Goal: Task Accomplishment & Management: Manage account settings

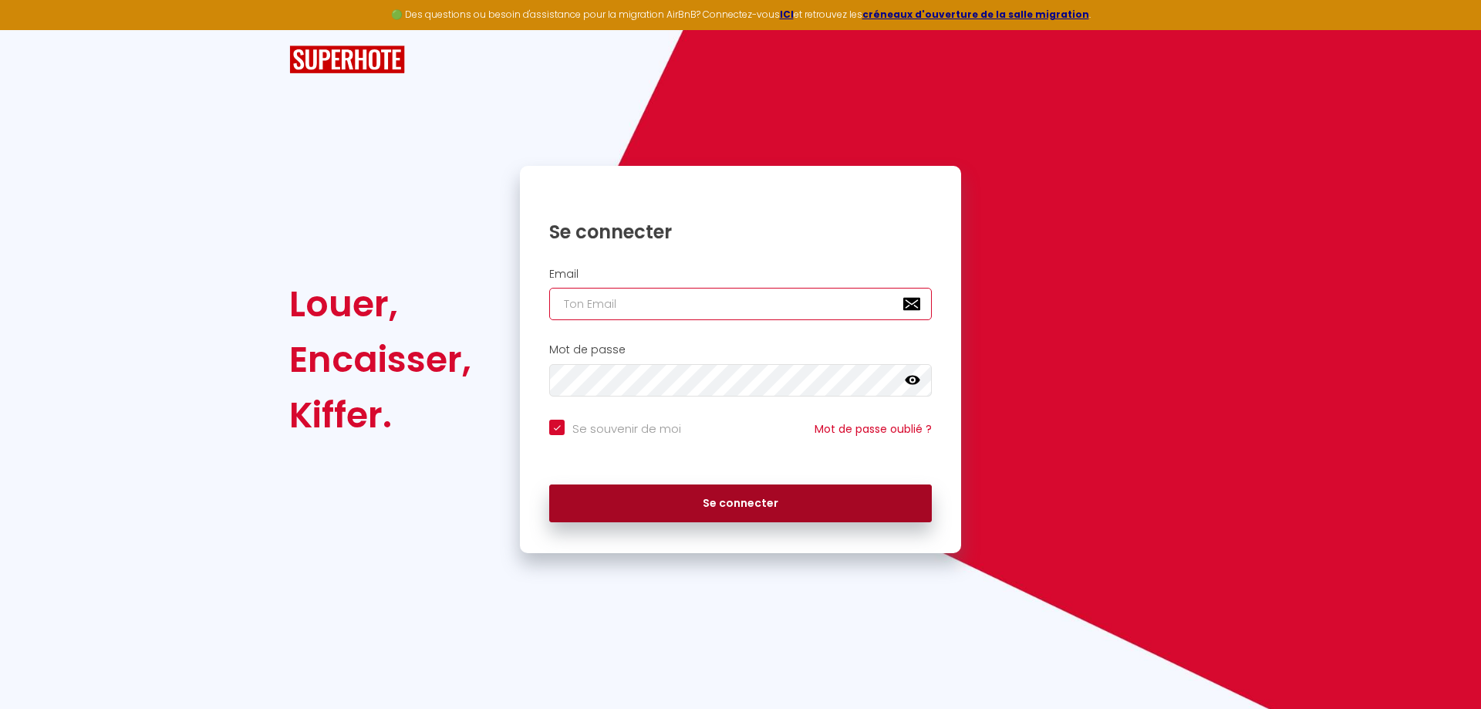
type input "[EMAIL_ADDRESS][DOMAIN_NAME]"
click at [807, 505] on button "Se connecter" at bounding box center [740, 503] width 383 height 39
checkbox input "true"
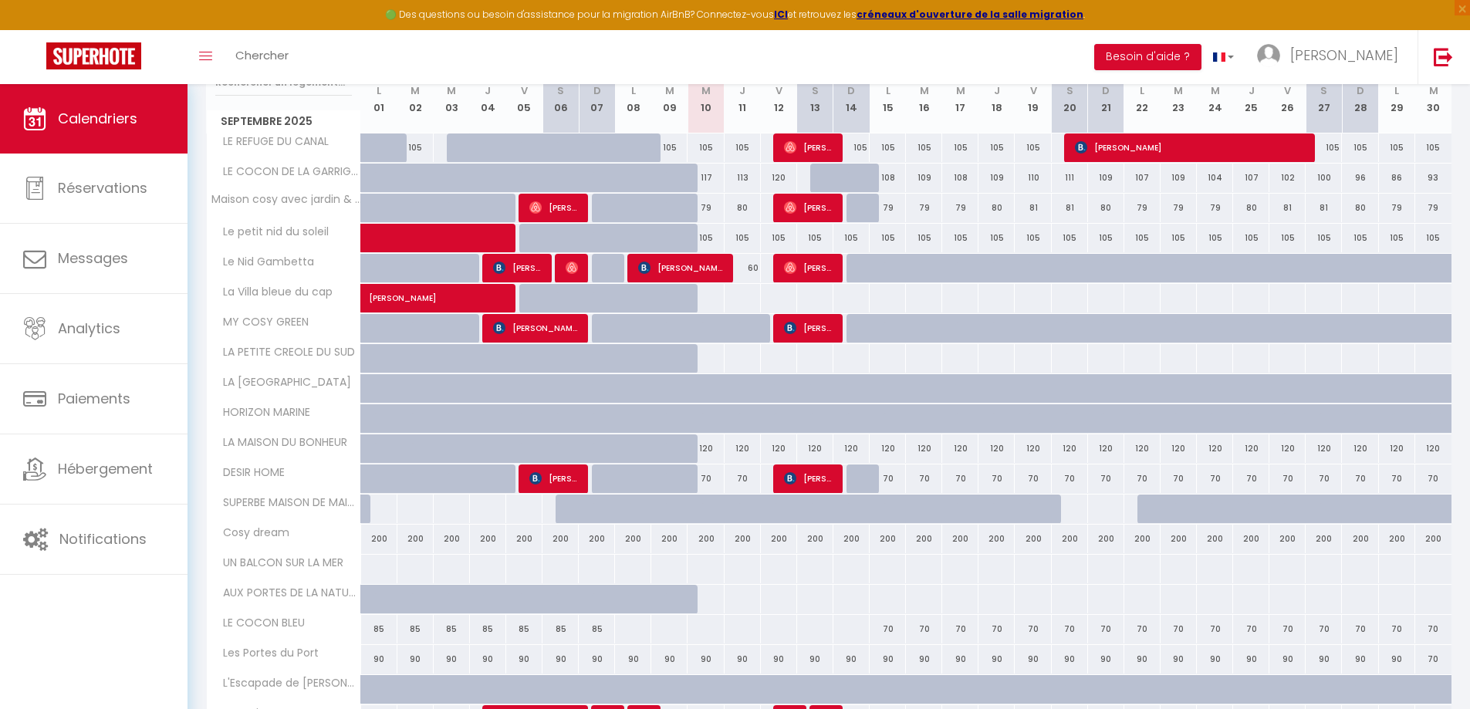
scroll to position [77, 0]
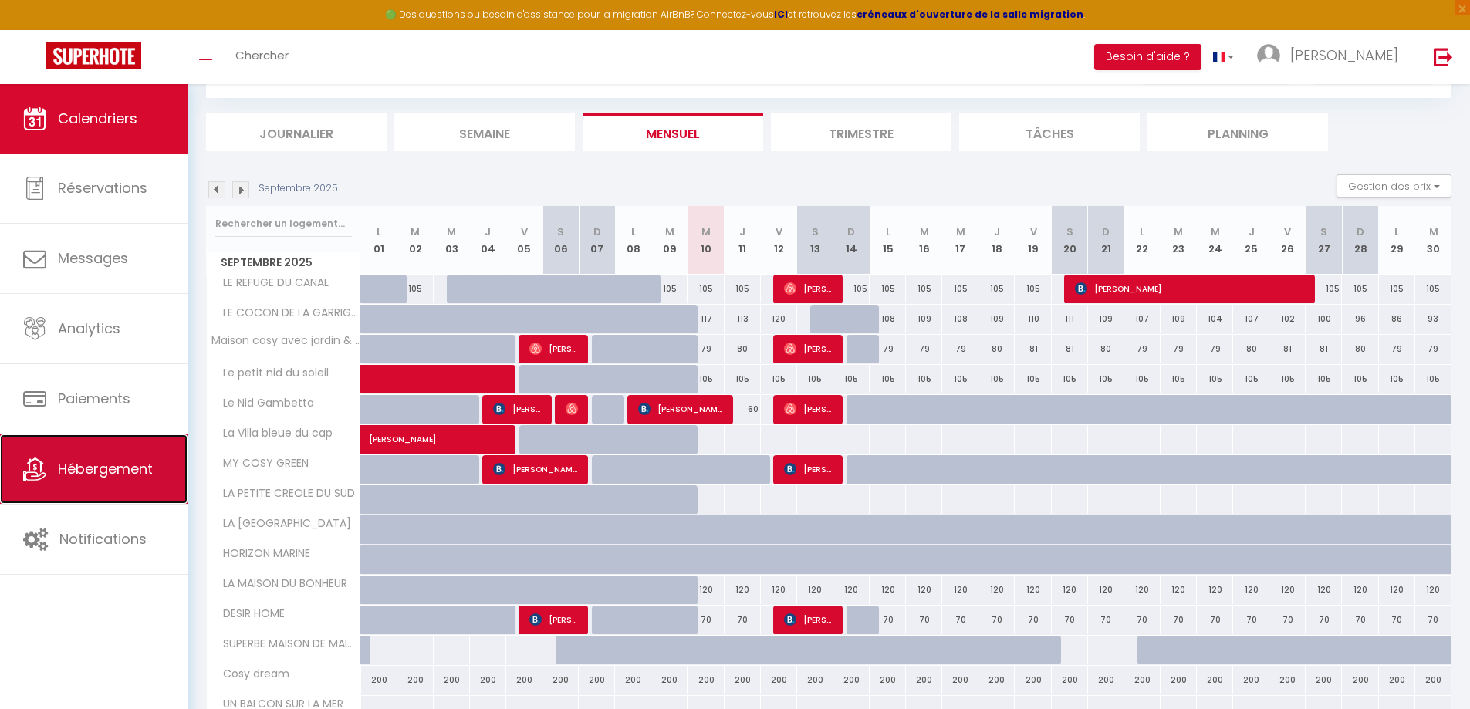
click at [91, 469] on span "Hébergement" at bounding box center [105, 468] width 95 height 19
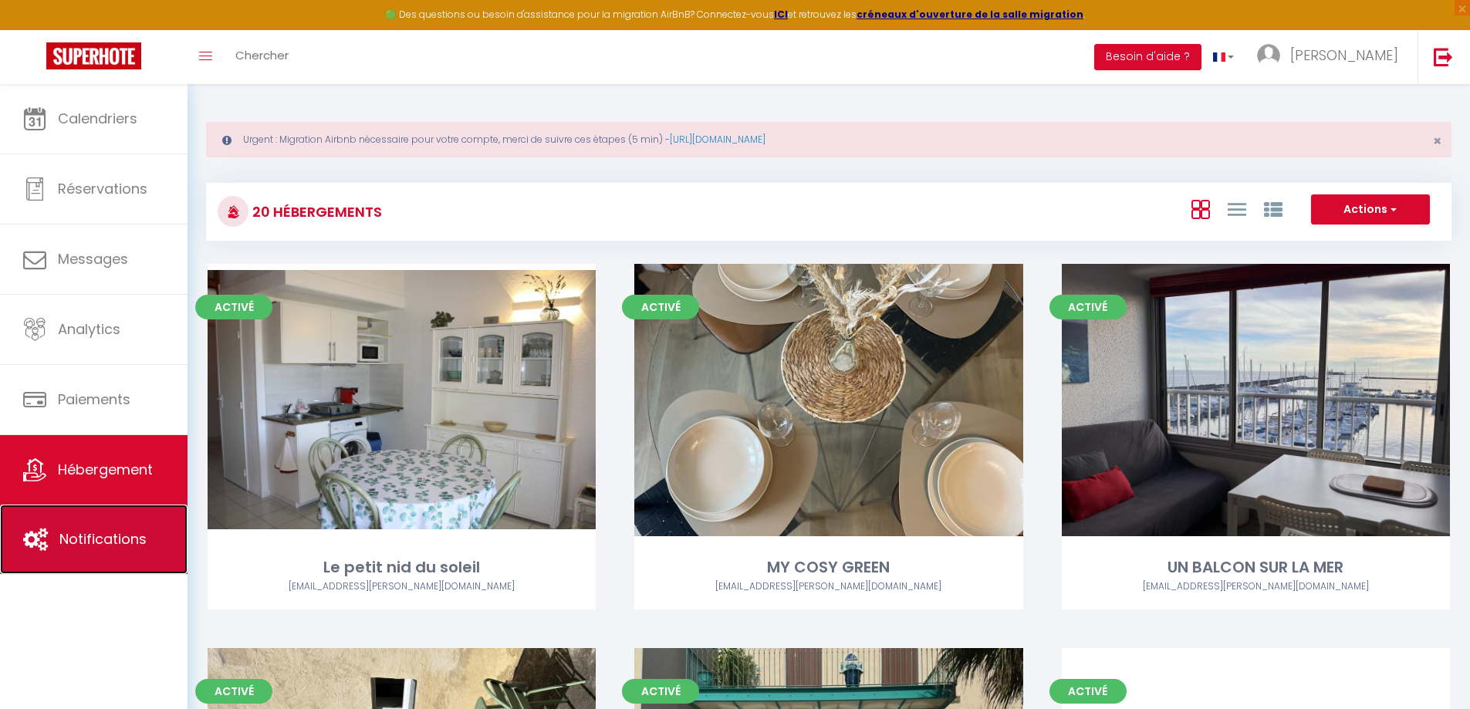
click at [94, 541] on span "Notifications" at bounding box center [102, 538] width 87 height 19
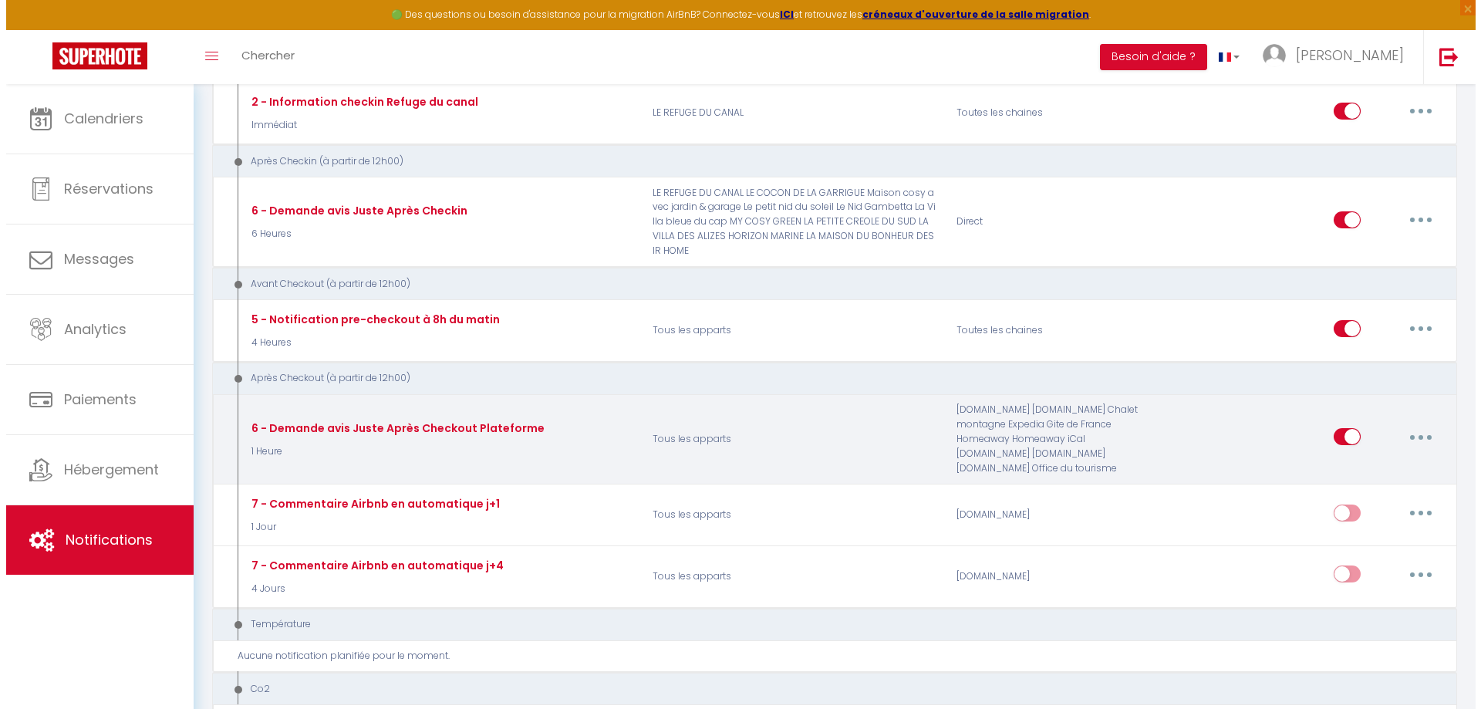
scroll to position [926, 0]
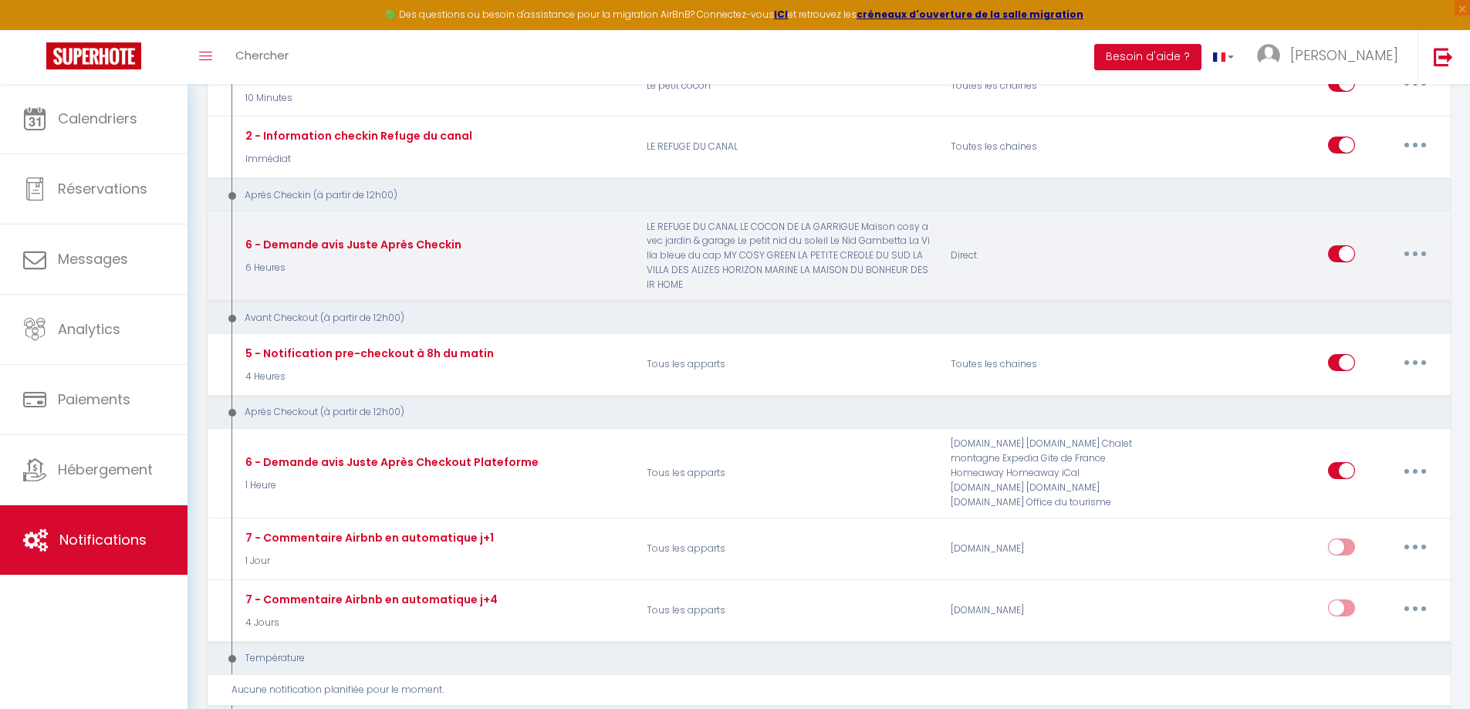
click at [637, 241] on p "LE REFUGE DU CANAL LE COCON DE LA GARRIGUE Maison cosy avec jardin & garage Le …" at bounding box center [788, 256] width 304 height 73
click at [1426, 246] on button "button" at bounding box center [1414, 253] width 43 height 25
click at [1338, 285] on link "Editer" at bounding box center [1375, 288] width 114 height 26
type input "6 - Demande avis Juste Après Checkin"
select select "3"
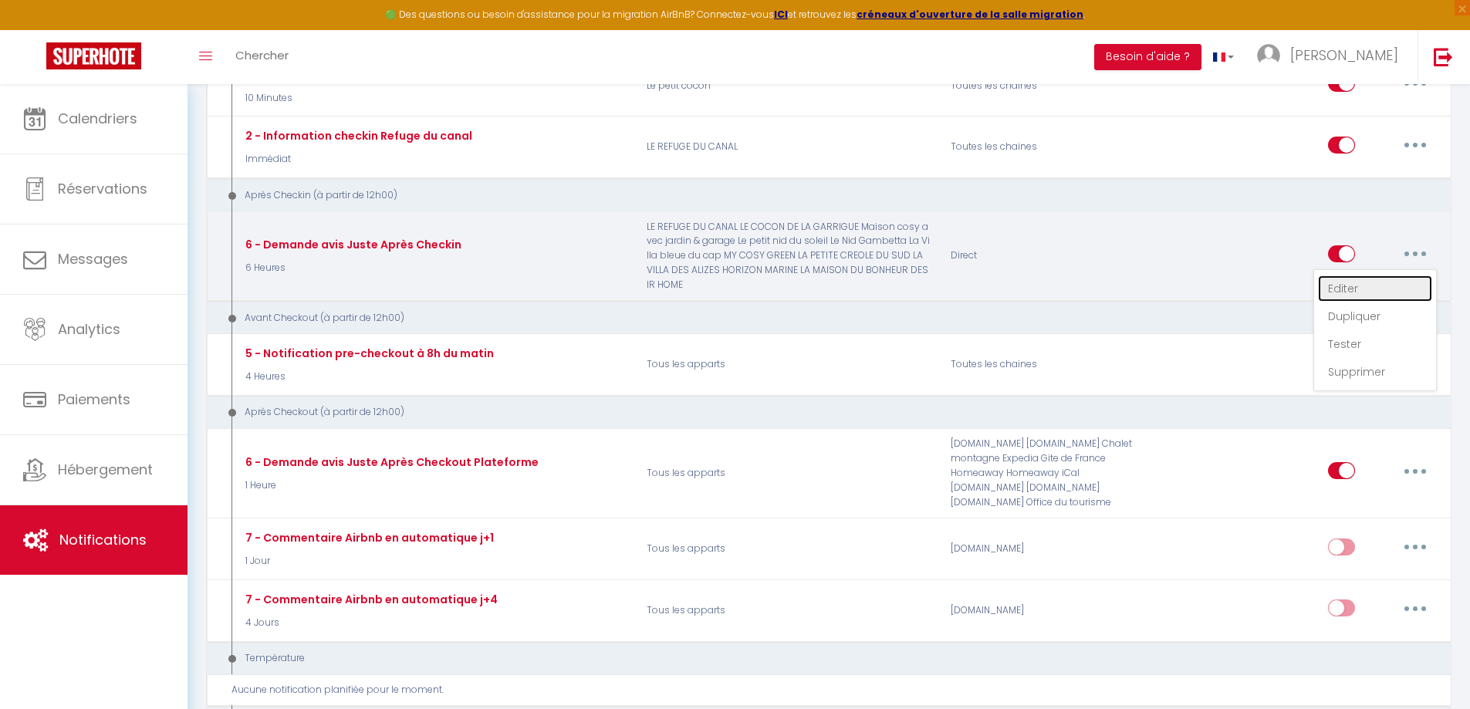
select select "6 Heures"
select select "if_booking_is_paid"
checkbox input "true"
checkbox input "false"
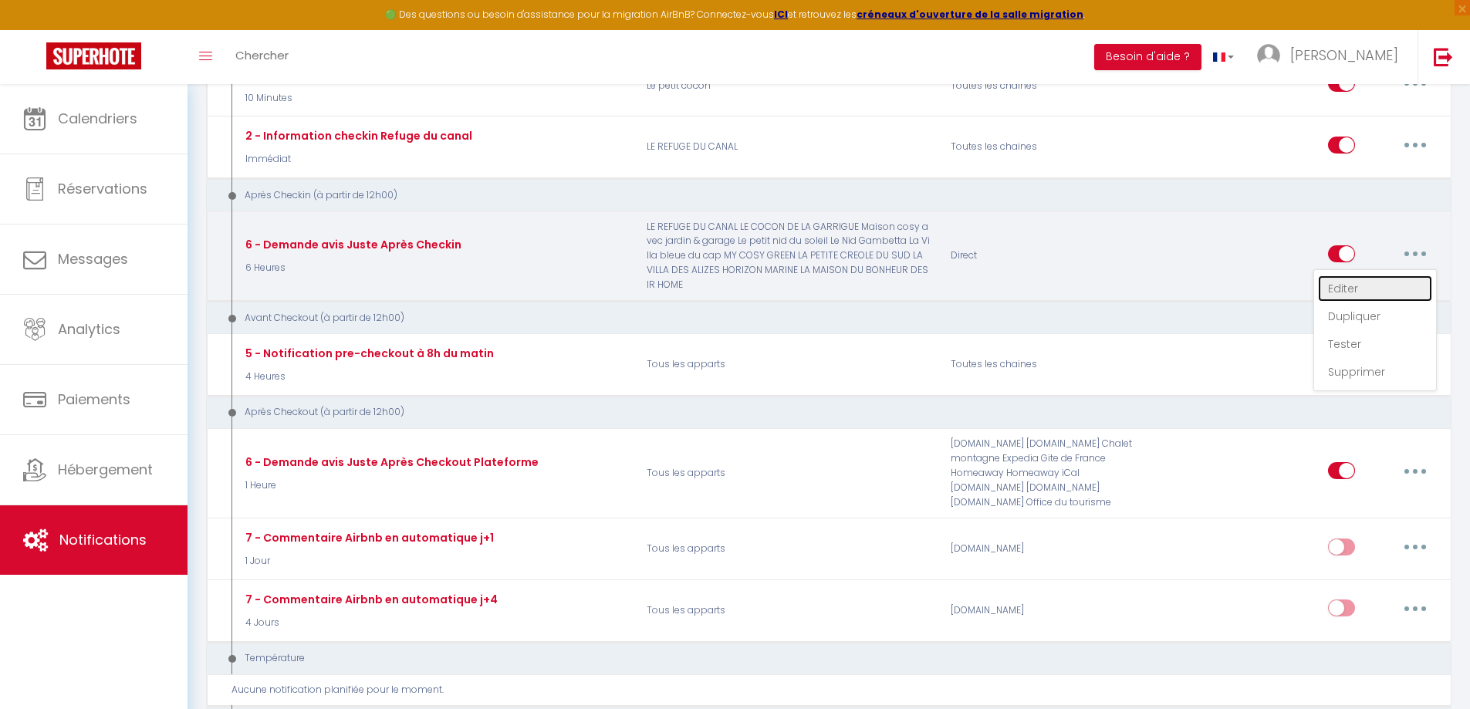
radio input "true"
type input "[GUEST:FIRST_NAME], voici un cadeau pour vous avant de quitter [RENTAL:CITY]"
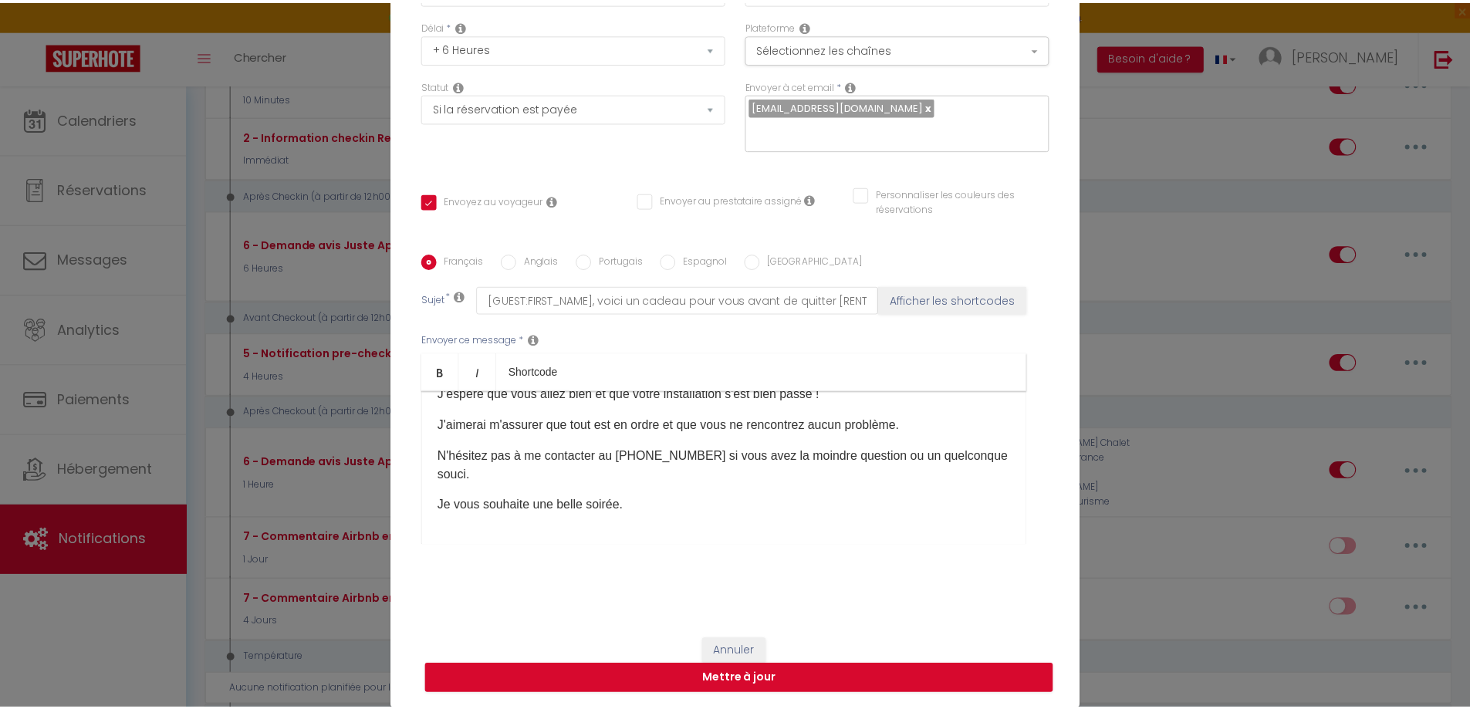
scroll to position [0, 0]
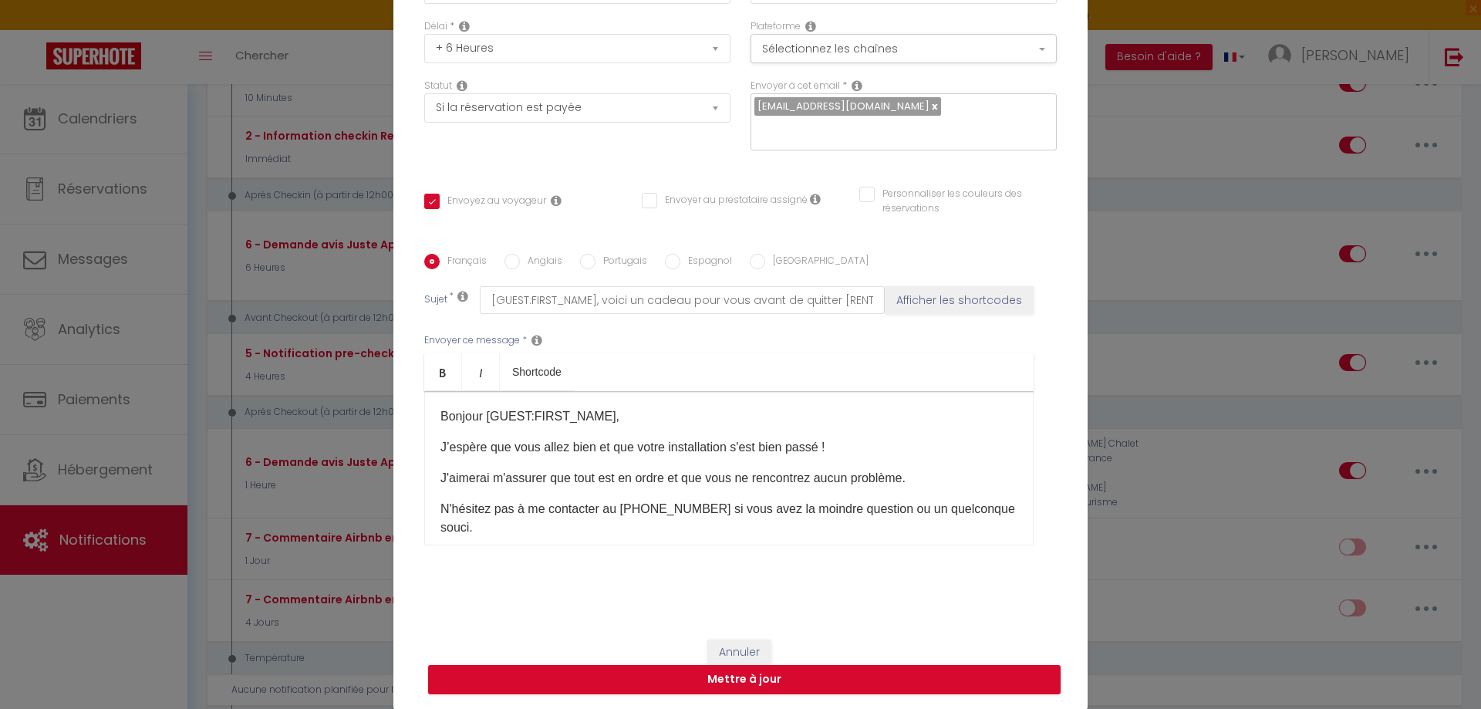
click at [376, 172] on div "Modifier la notification × Titre * 6 - Demande avis Juste Après Checkin Pour ce…" at bounding box center [740, 354] width 1481 height 709
drag, startPoint x: 733, startPoint y: 656, endPoint x: 738, endPoint y: 646, distance: 10.7
click at [734, 656] on button "Annuler" at bounding box center [739, 653] width 64 height 26
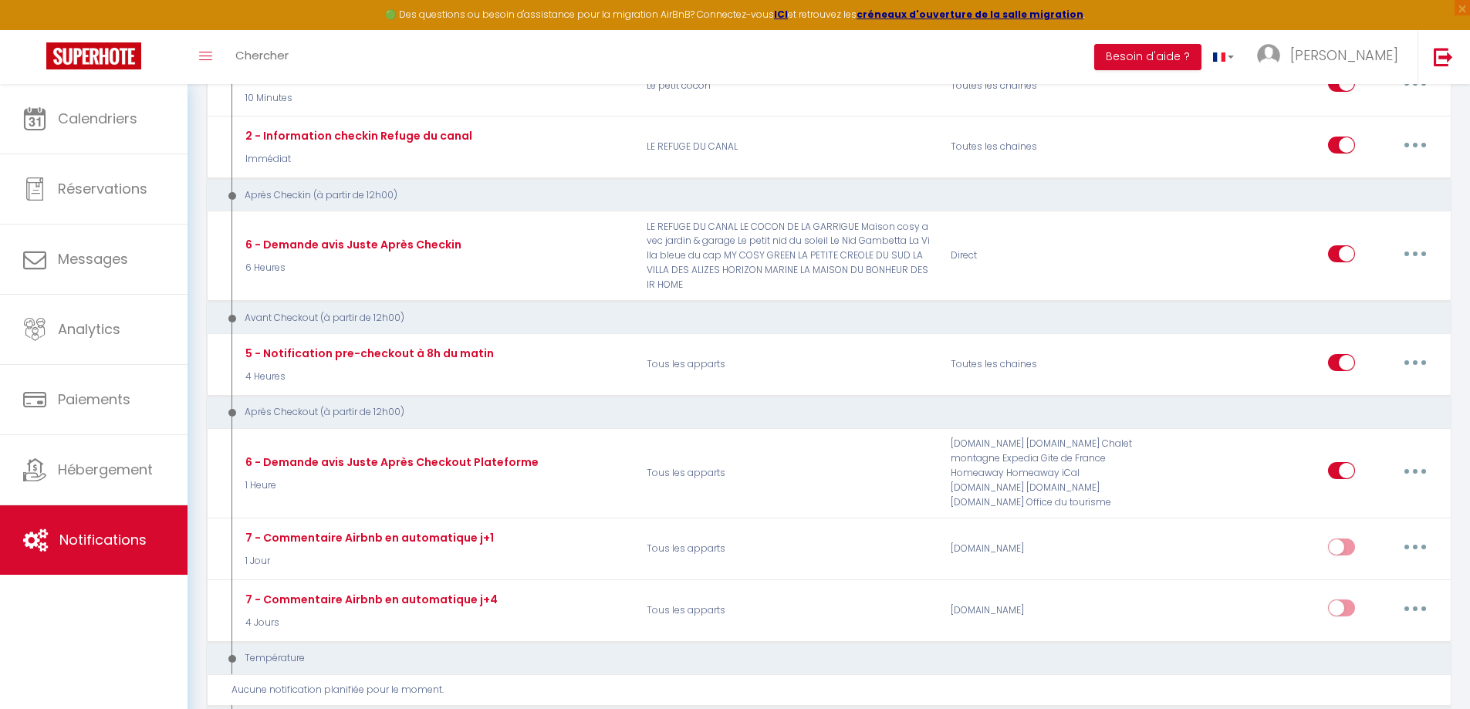
click at [738, 646] on div "Température" at bounding box center [828, 658] width 1245 height 33
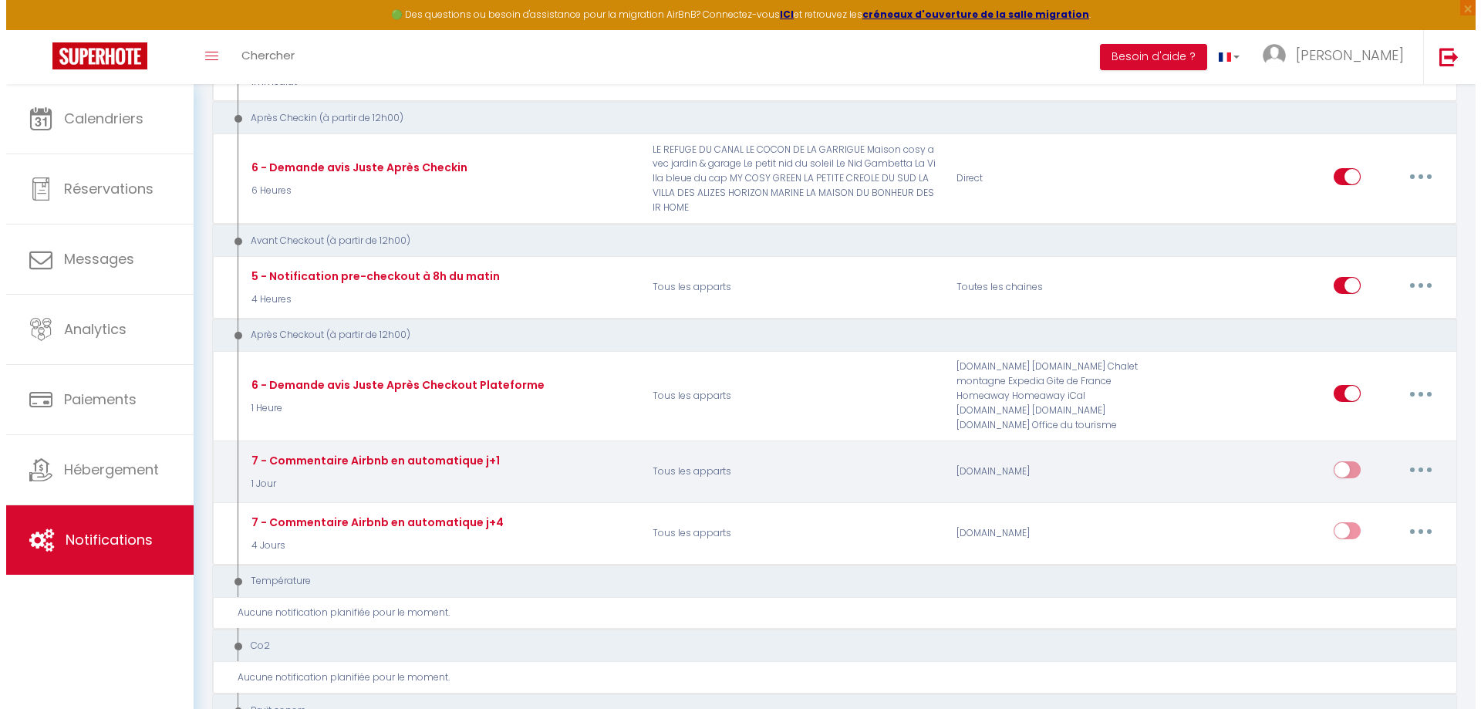
scroll to position [1080, 0]
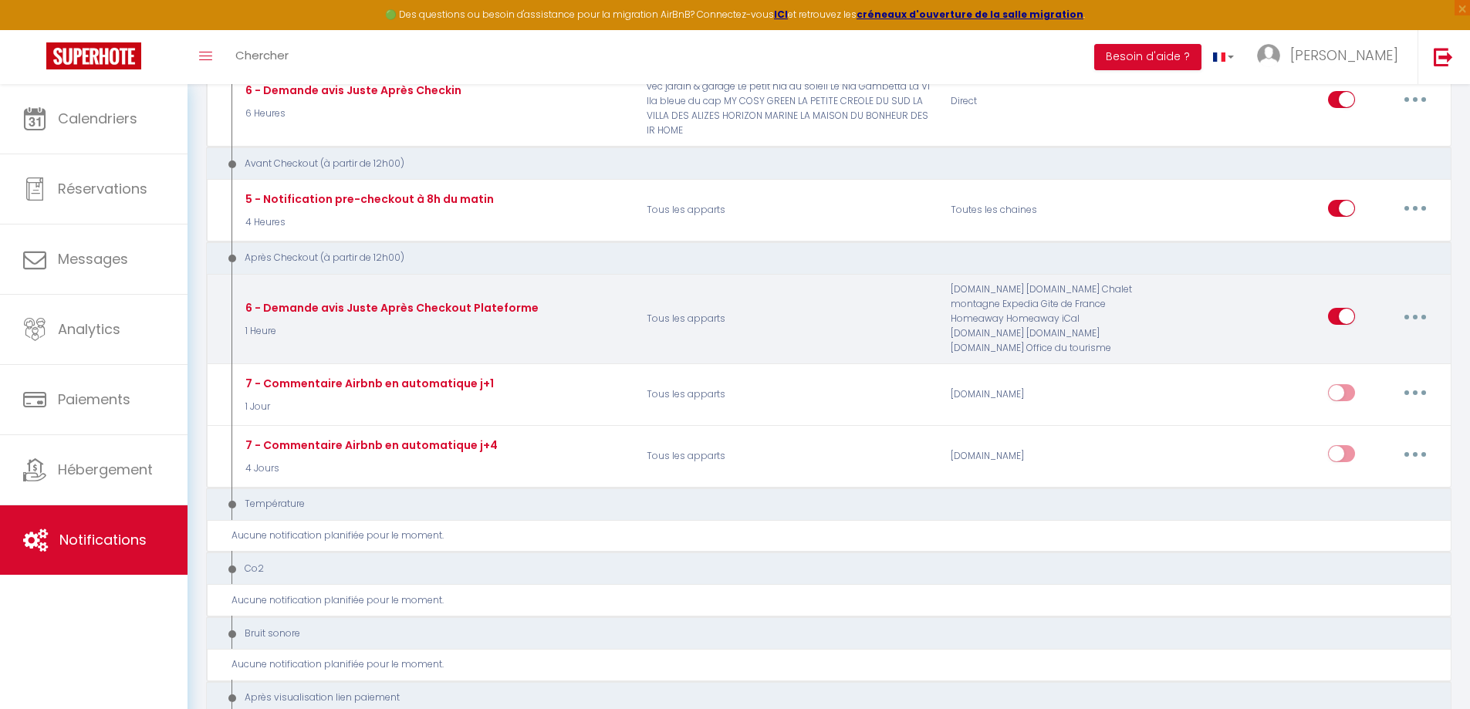
click at [1409, 322] on button "button" at bounding box center [1414, 316] width 43 height 25
click at [1360, 345] on link "Editer" at bounding box center [1375, 352] width 114 height 26
type input "6 - Demande avis Juste Après Checkout Plateforme"
select select "5"
select select "1 Heure"
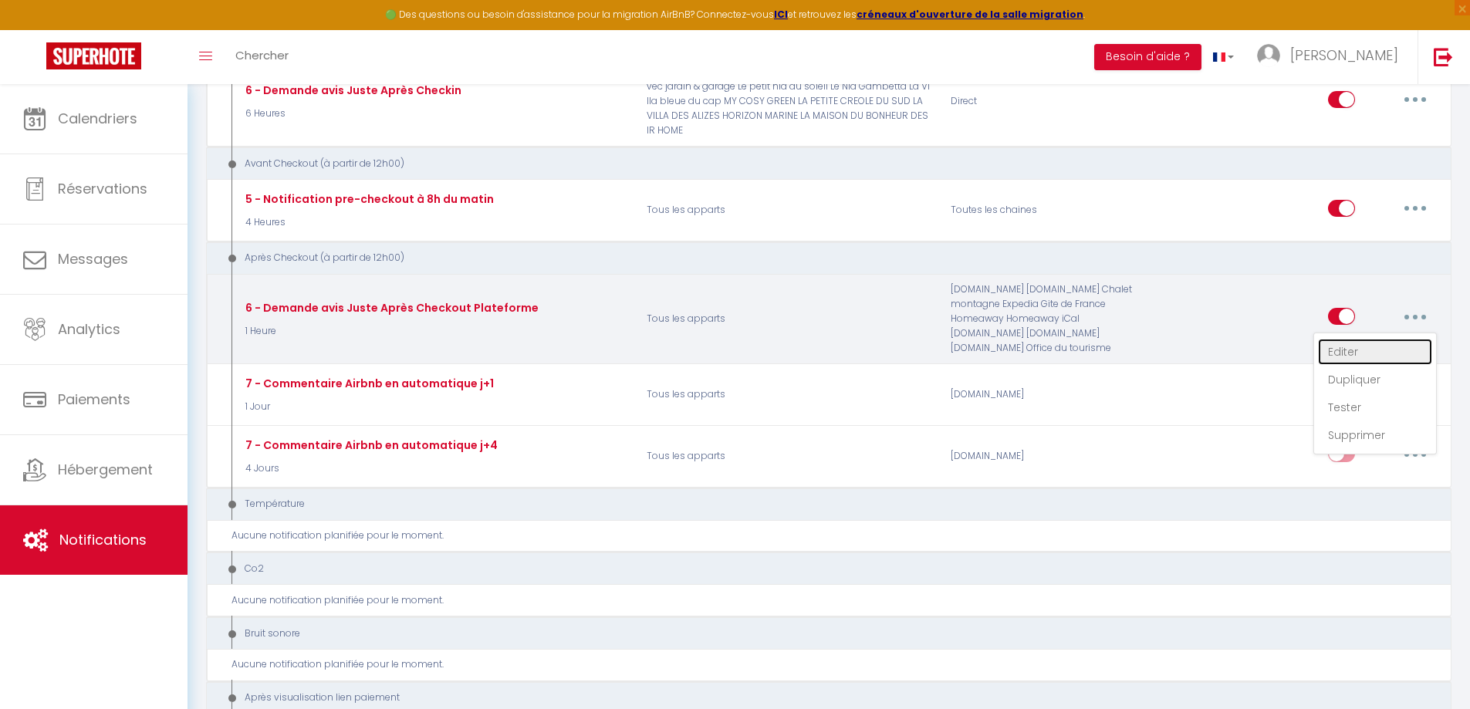
checkbox input "true"
checkbox input "false"
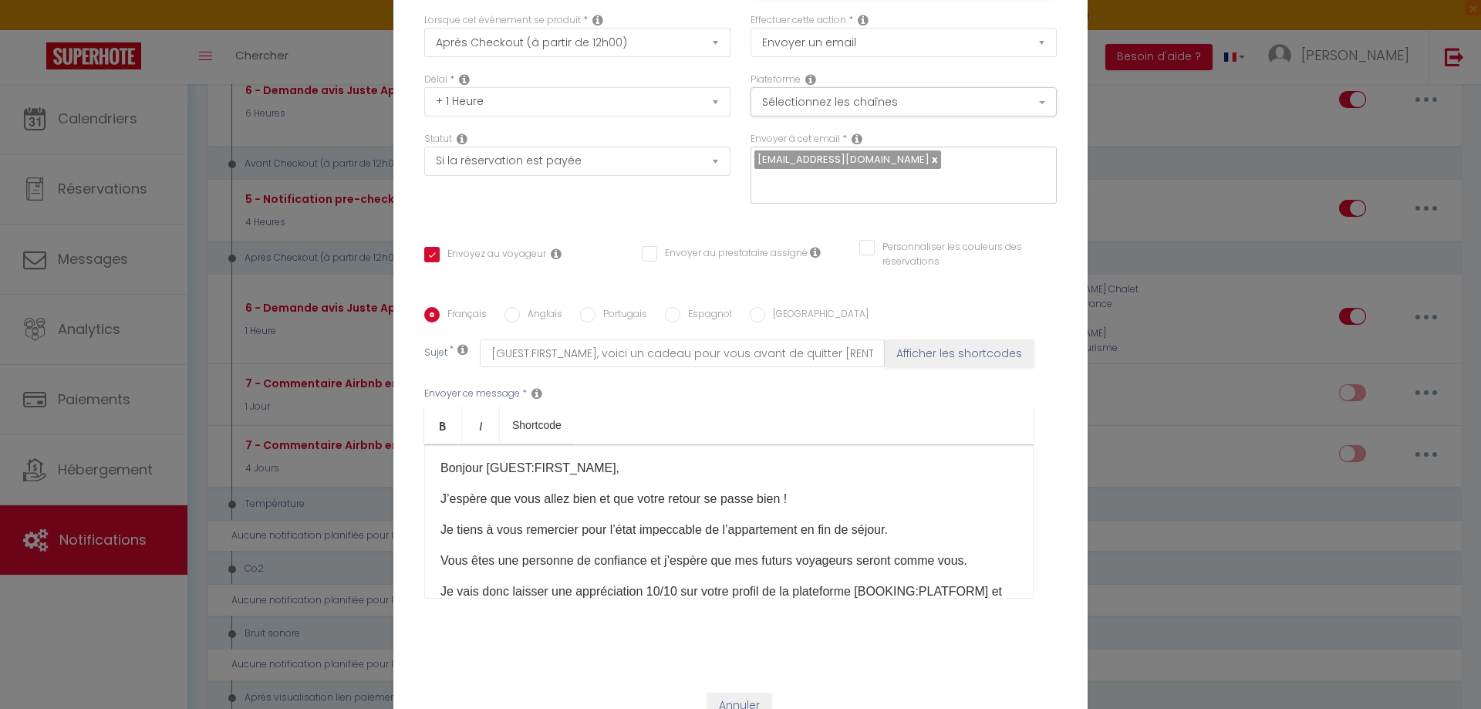
scroll to position [0, 0]
drag, startPoint x: 896, startPoint y: 530, endPoint x: 589, endPoint y: 532, distance: 307.8
click at [589, 532] on p "Je tiens à vous remercier pour l’état impeccable de l’appartement en fin de séj…" at bounding box center [728, 531] width 577 height 19
click at [916, 529] on p "Je tiens à vous remercier pour l’état impeccable de l’appartement en fin de séj…" at bounding box center [728, 531] width 577 height 19
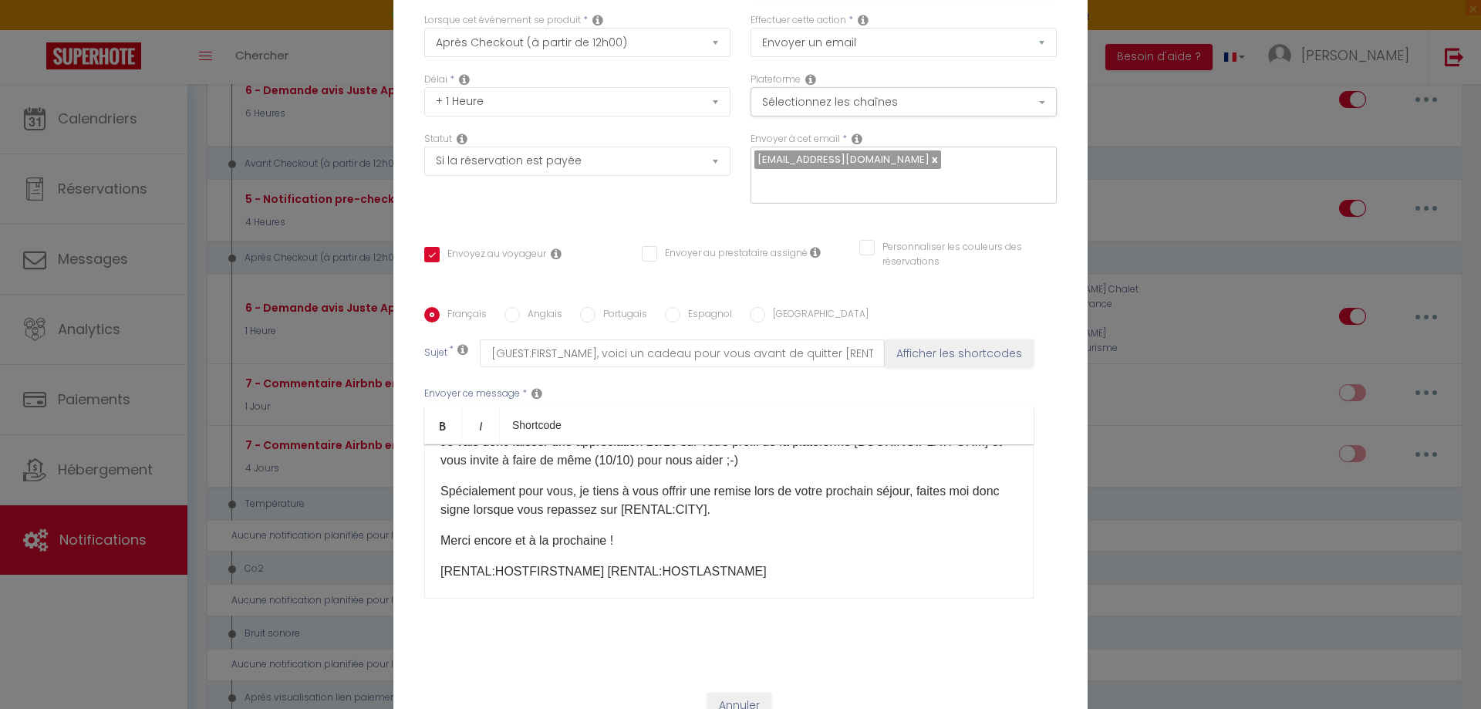
scroll to position [154, 0]
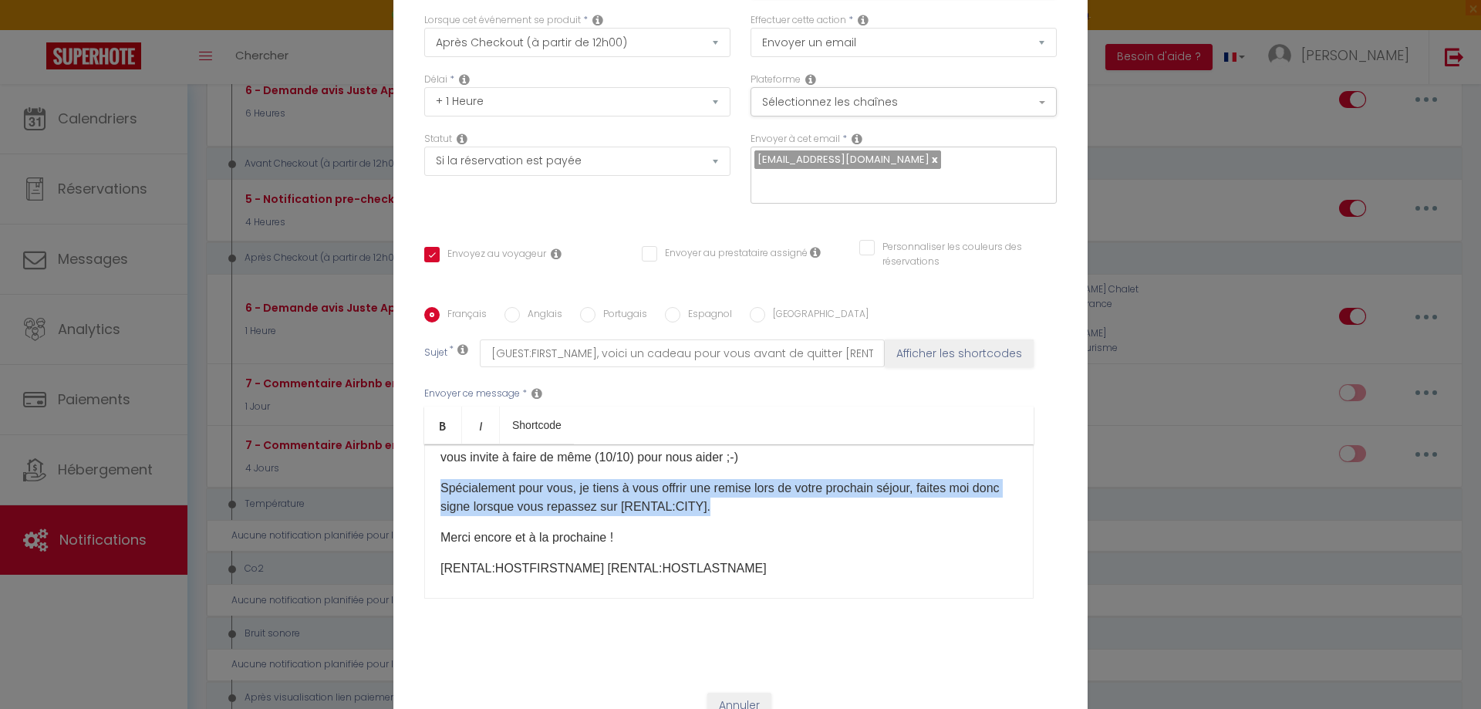
drag, startPoint x: 748, startPoint y: 514, endPoint x: 416, endPoint y: 480, distance: 333.4
click at [420, 480] on div "Français Anglais Portugais Espagnol Italien Sujet * [GUEST:FIRST_NAME], voici u…" at bounding box center [740, 462] width 640 height 311
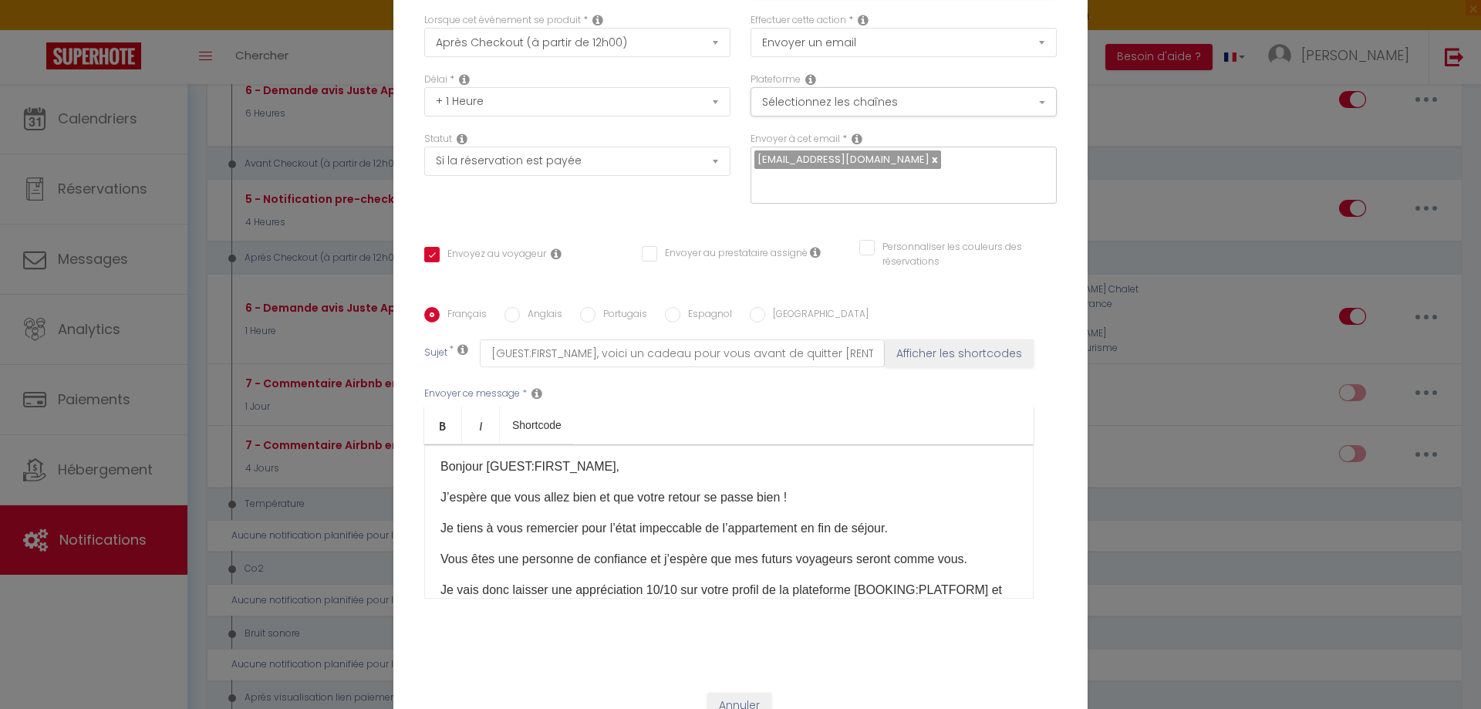
scroll to position [0, 0]
drag, startPoint x: 908, startPoint y: 530, endPoint x: 577, endPoint y: 529, distance: 330.9
click at [577, 529] on p "Je tiens à vous remercier pour l’état impeccable de l’appartement en fin de séj…" at bounding box center [728, 531] width 577 height 19
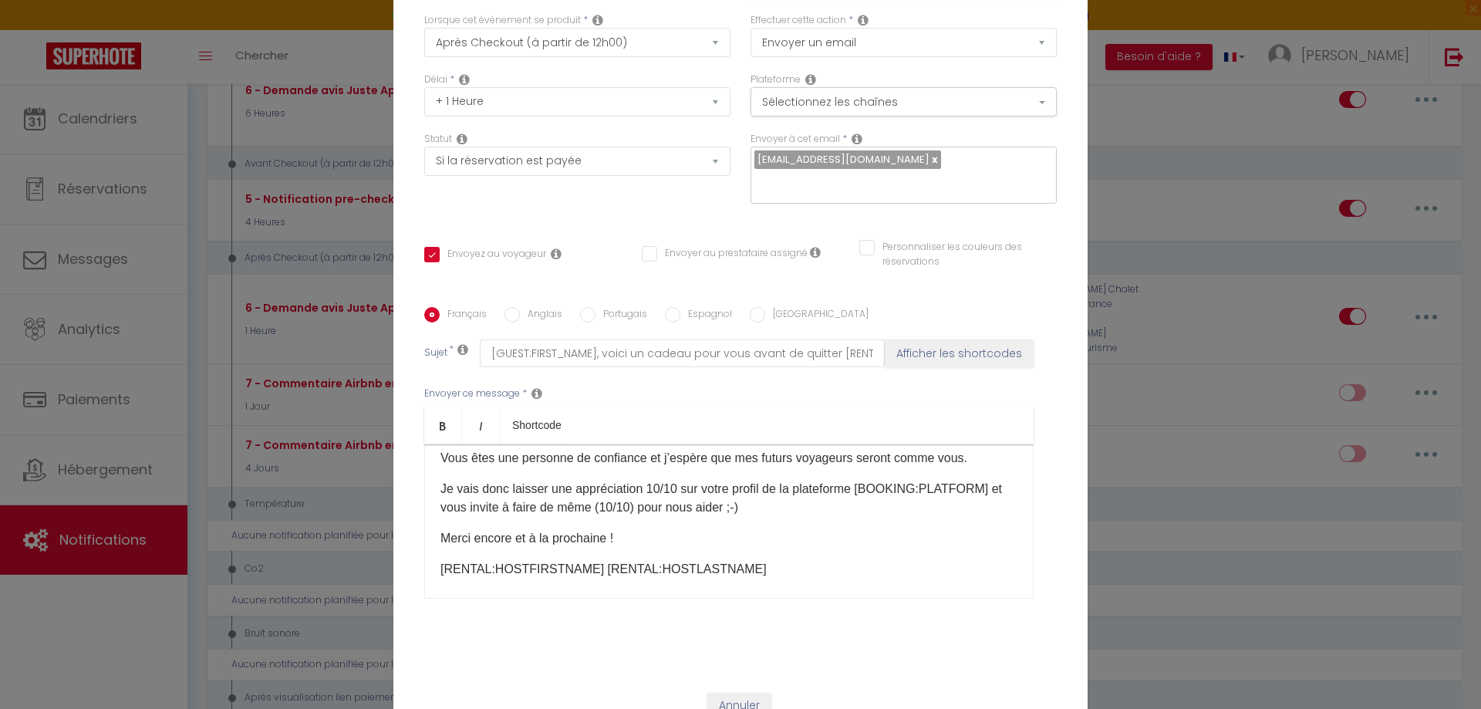
scroll to position [69, 0]
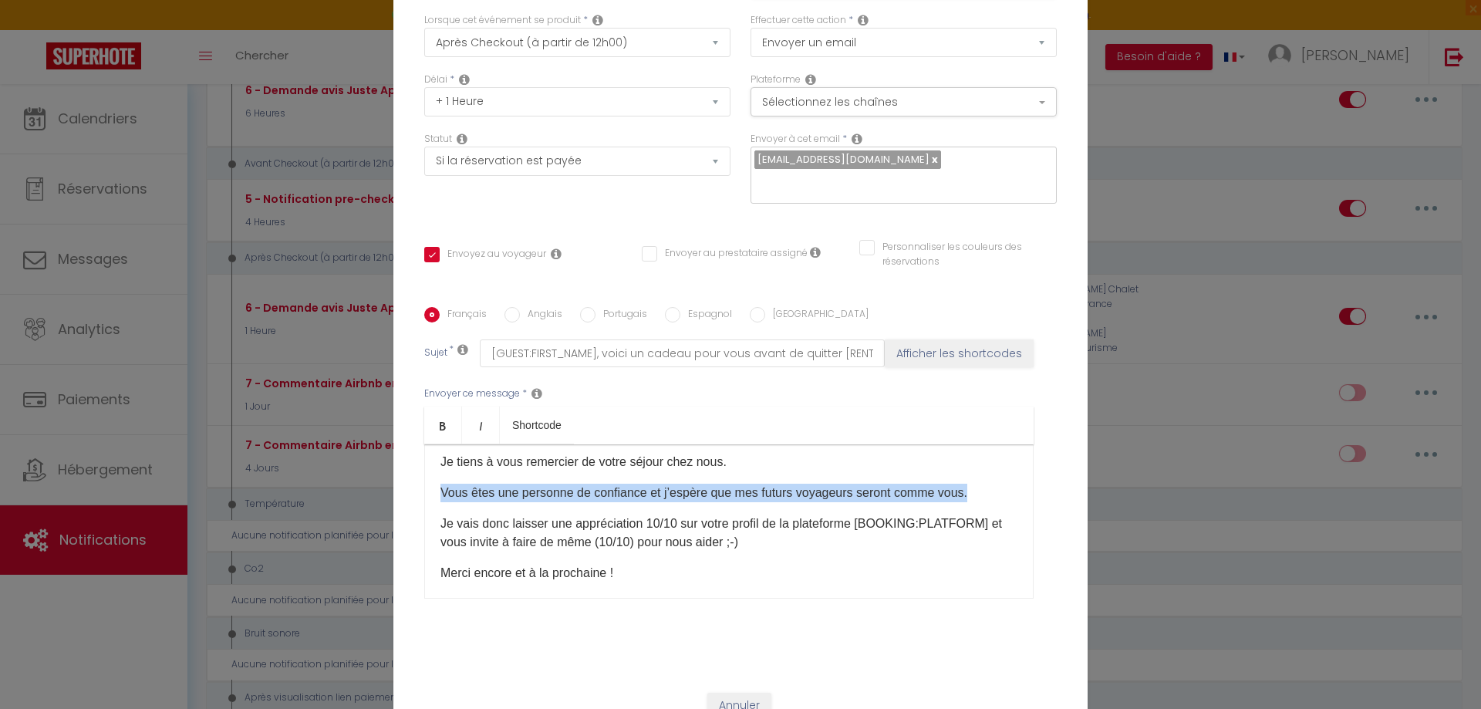
drag, startPoint x: 970, startPoint y: 491, endPoint x: 391, endPoint y: 488, distance: 578.6
click at [393, 488] on div "Titre * 6 - Demande avis Juste Après Checkout Plateforme Pour cet hébergement S…" at bounding box center [740, 308] width 694 height 738
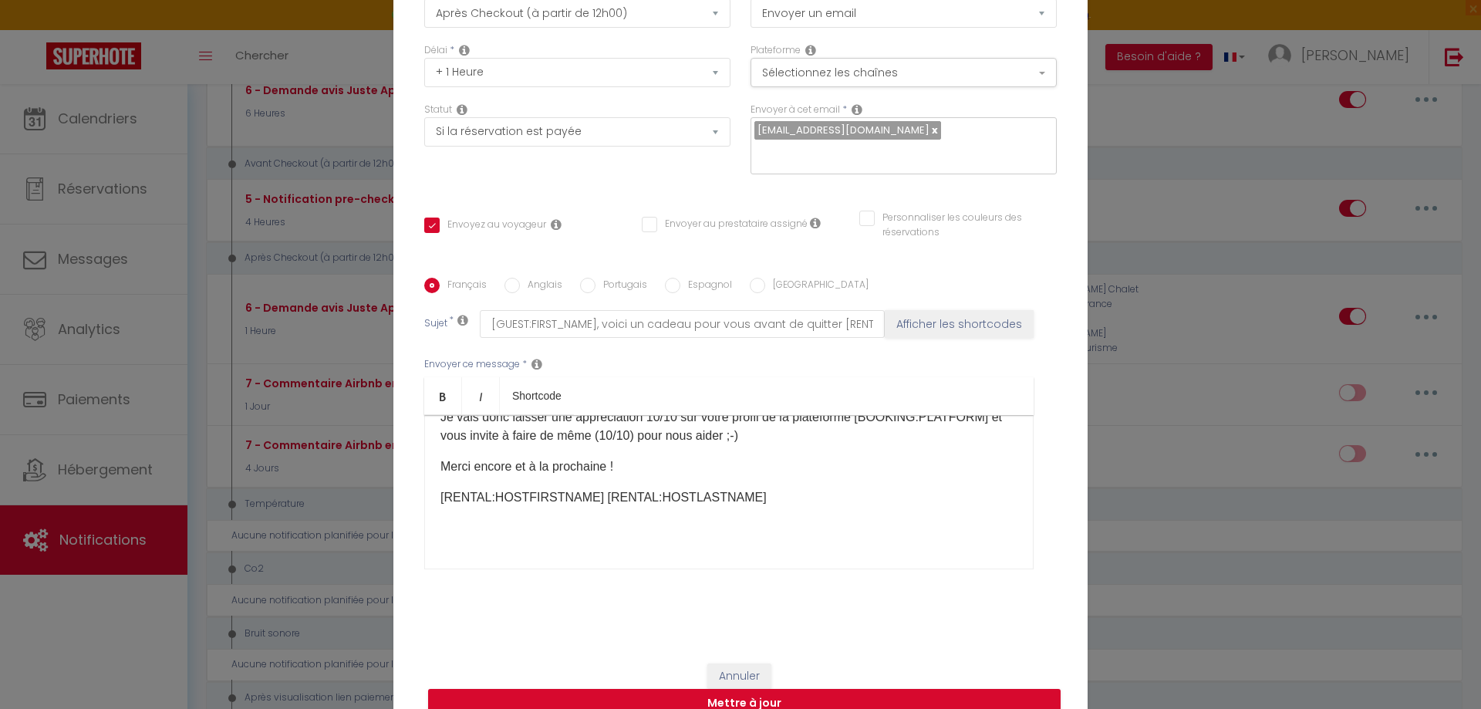
scroll to position [130, 0]
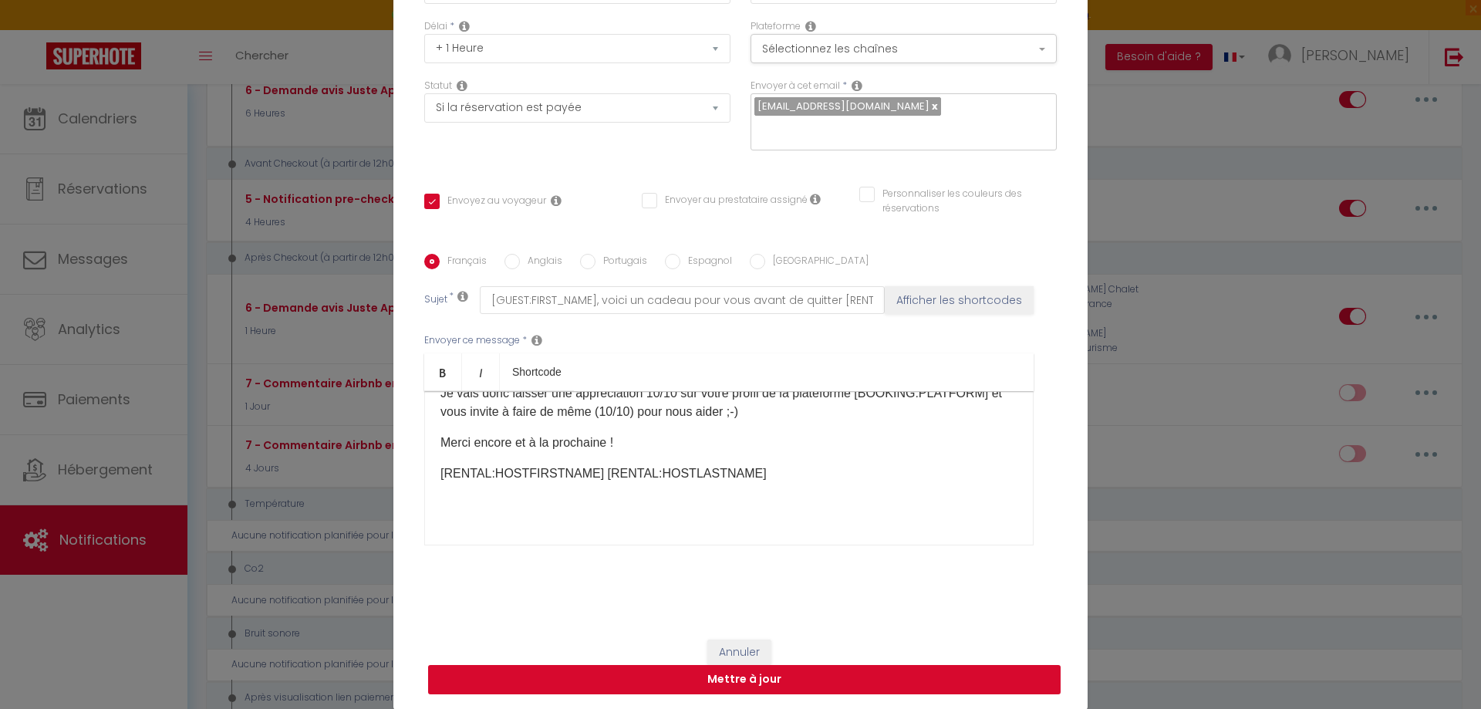
click at [769, 683] on button "Mettre à jour" at bounding box center [744, 679] width 633 height 29
checkbox input "true"
checkbox input "false"
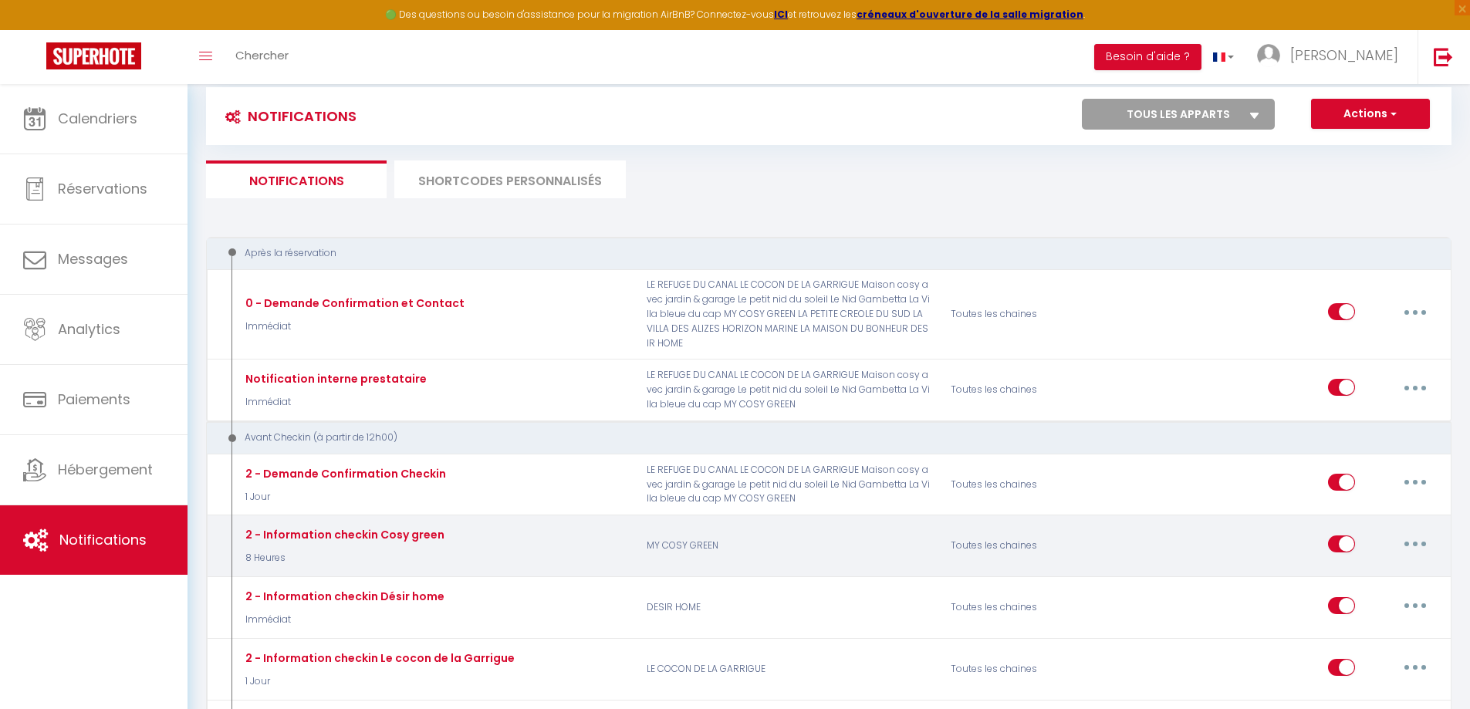
scroll to position [77, 0]
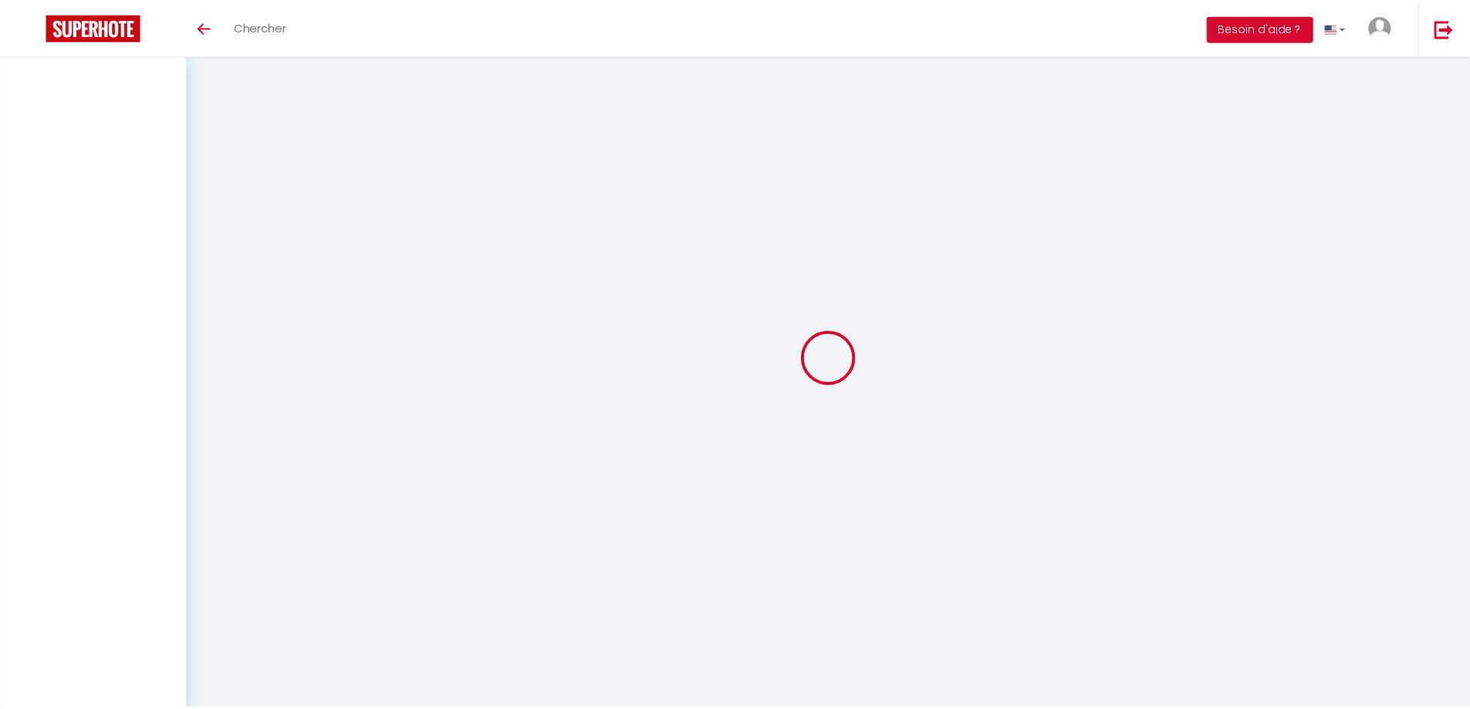
scroll to position [77, 0]
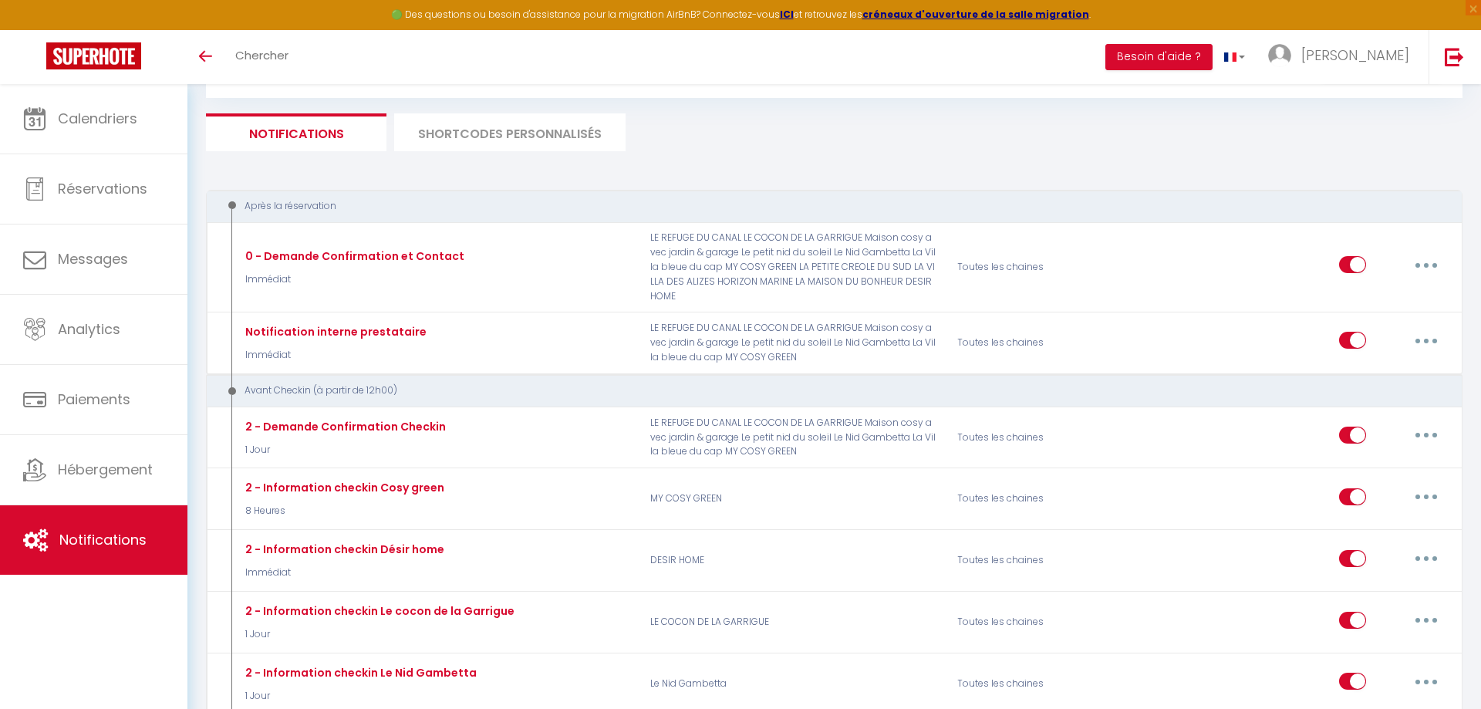
select select
checkbox input "false"
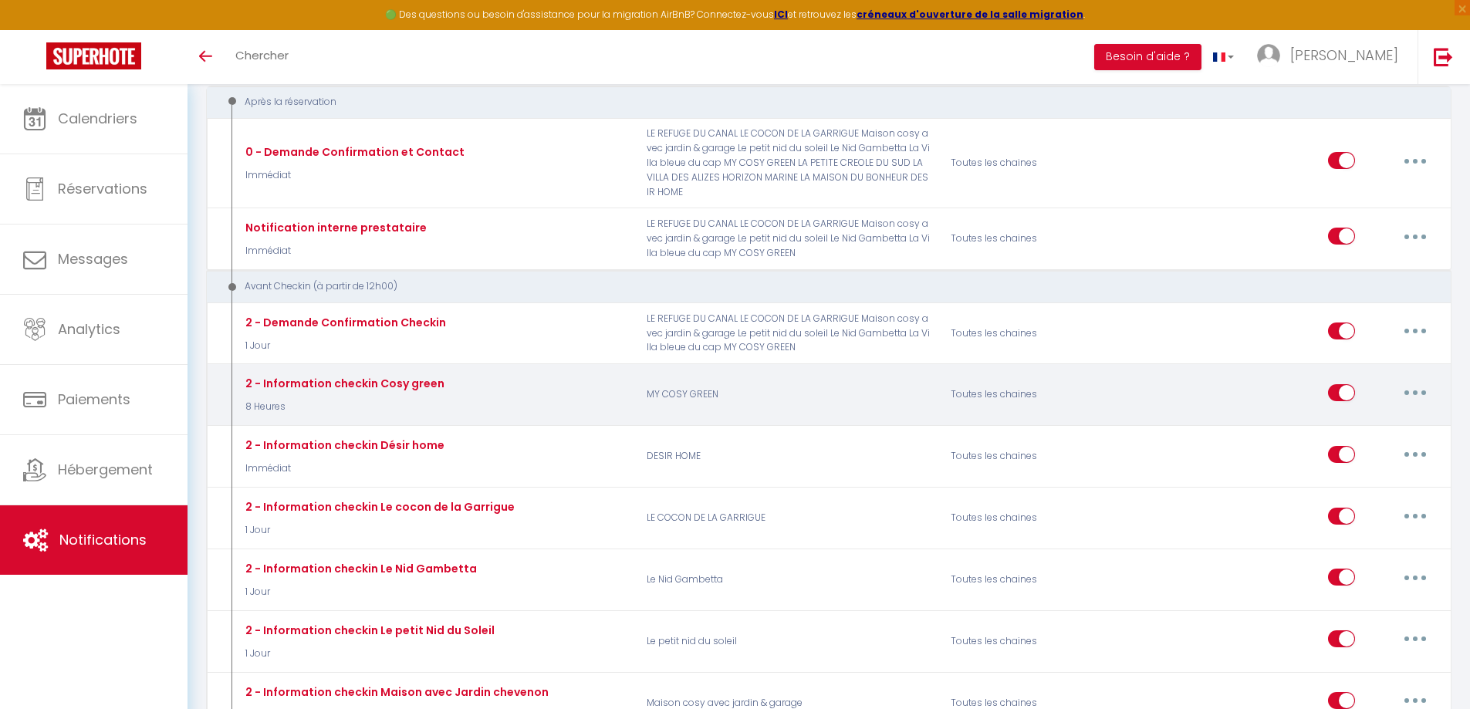
scroll to position [386, 0]
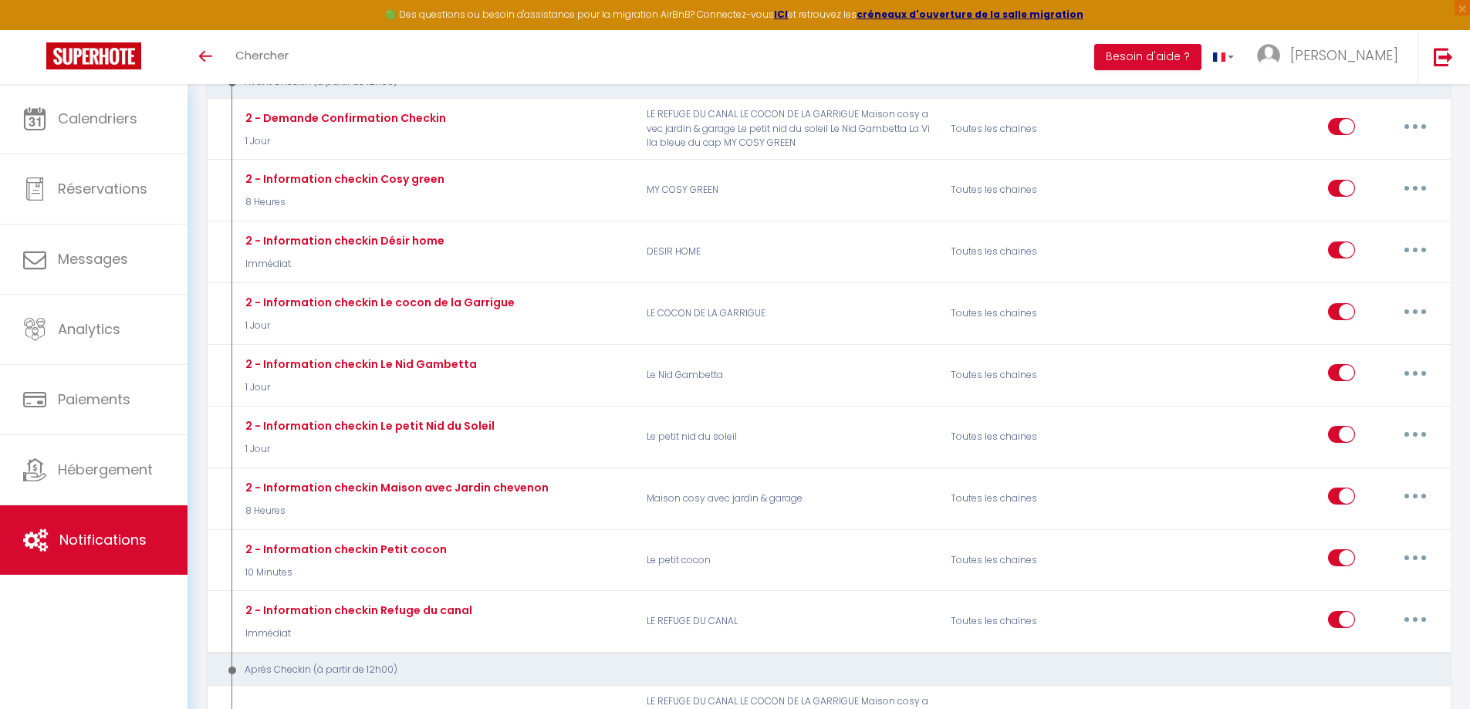
click at [86, 537] on span "Notifications" at bounding box center [102, 539] width 87 height 19
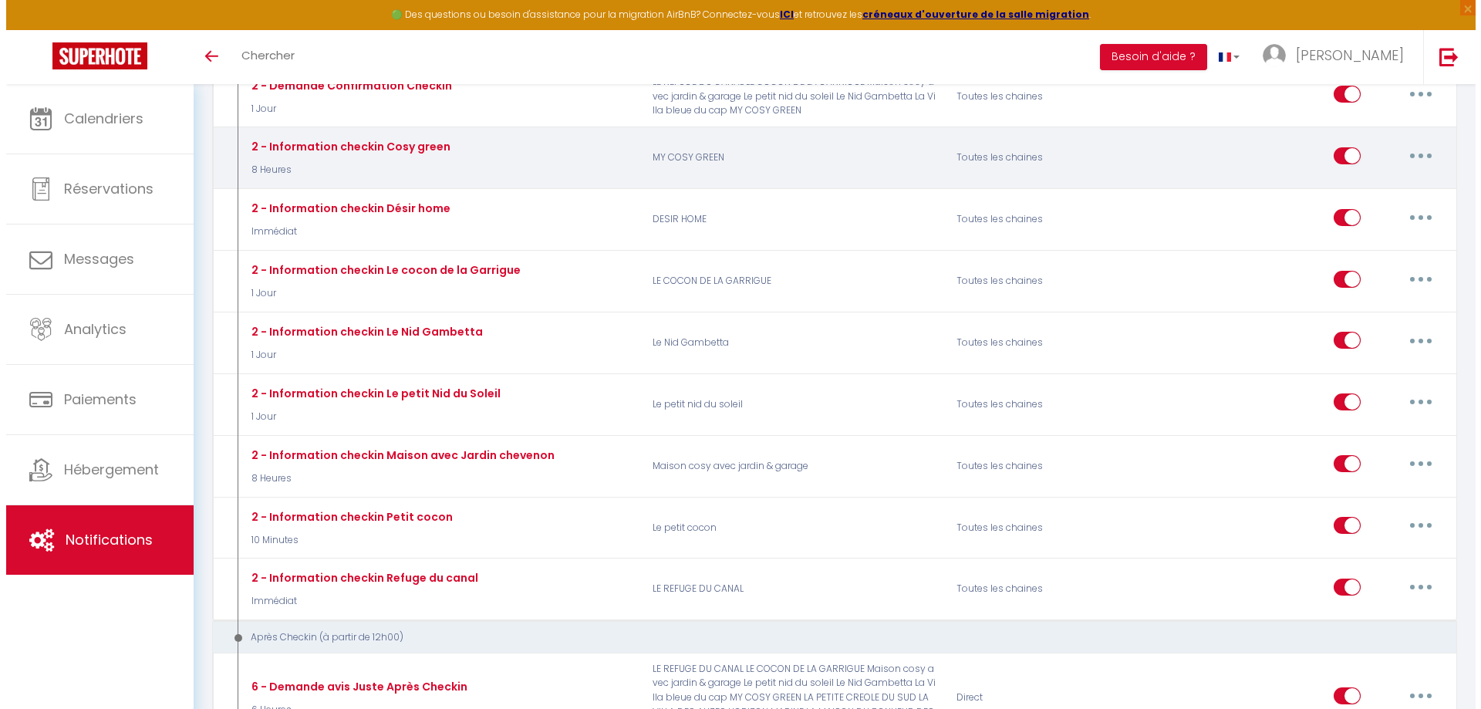
scroll to position [463, 0]
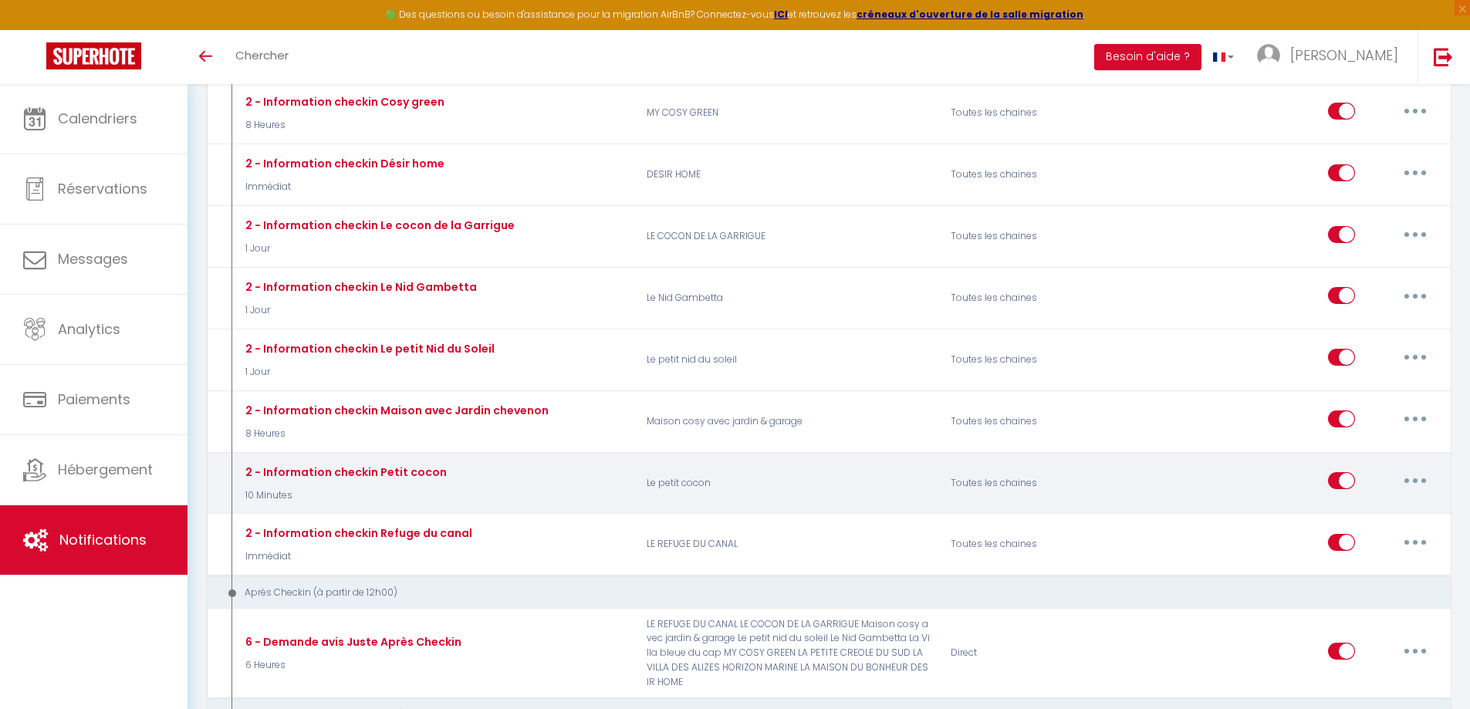
click at [518, 468] on div "2 - Information checkin Petit cocon 10 Minutes" at bounding box center [433, 483] width 405 height 45
click at [1409, 480] on button "button" at bounding box center [1414, 480] width 43 height 25
click at [1364, 515] on link "Editer" at bounding box center [1375, 516] width 114 height 26
type input "2 - Information checkin Petit cocon"
select select "10 Minutes"
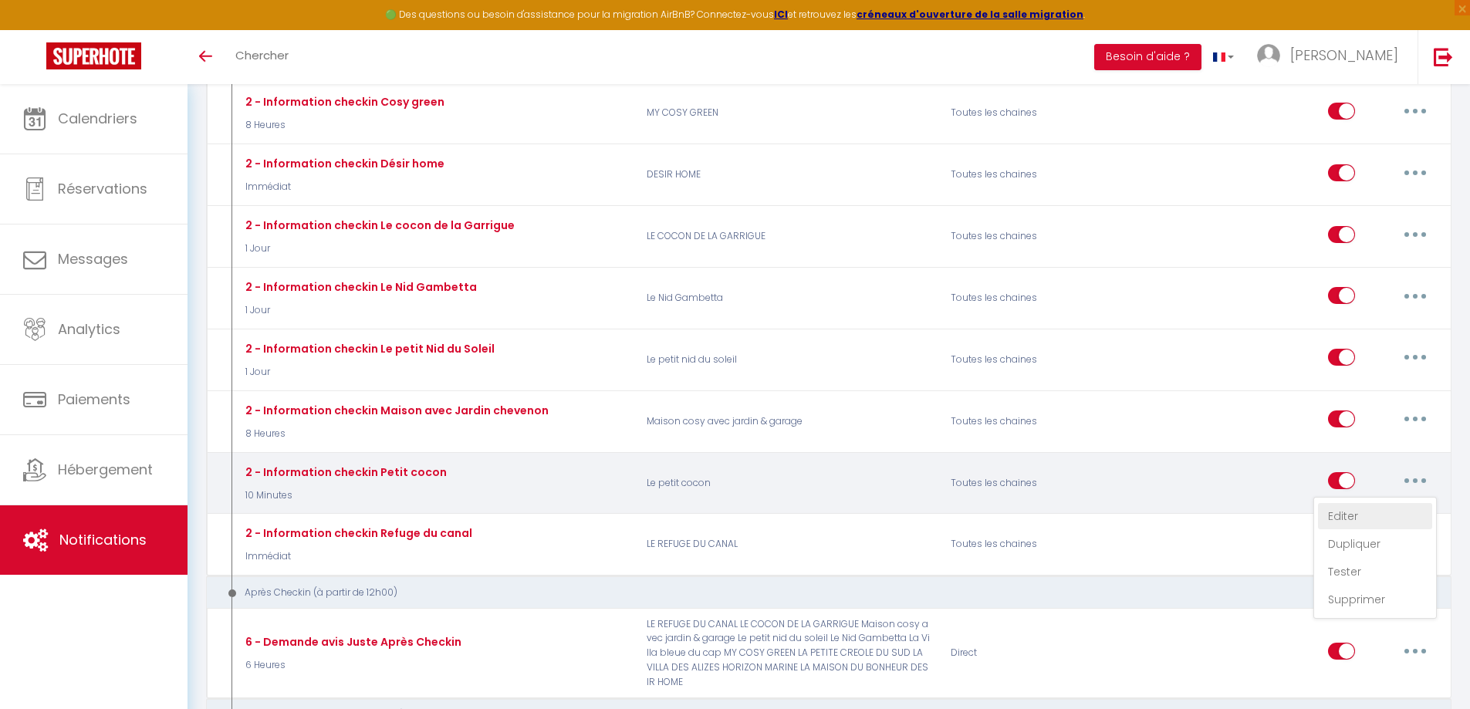
select select "if_booking_is_paid"
checkbox input "true"
checkbox input "false"
radio input "true"
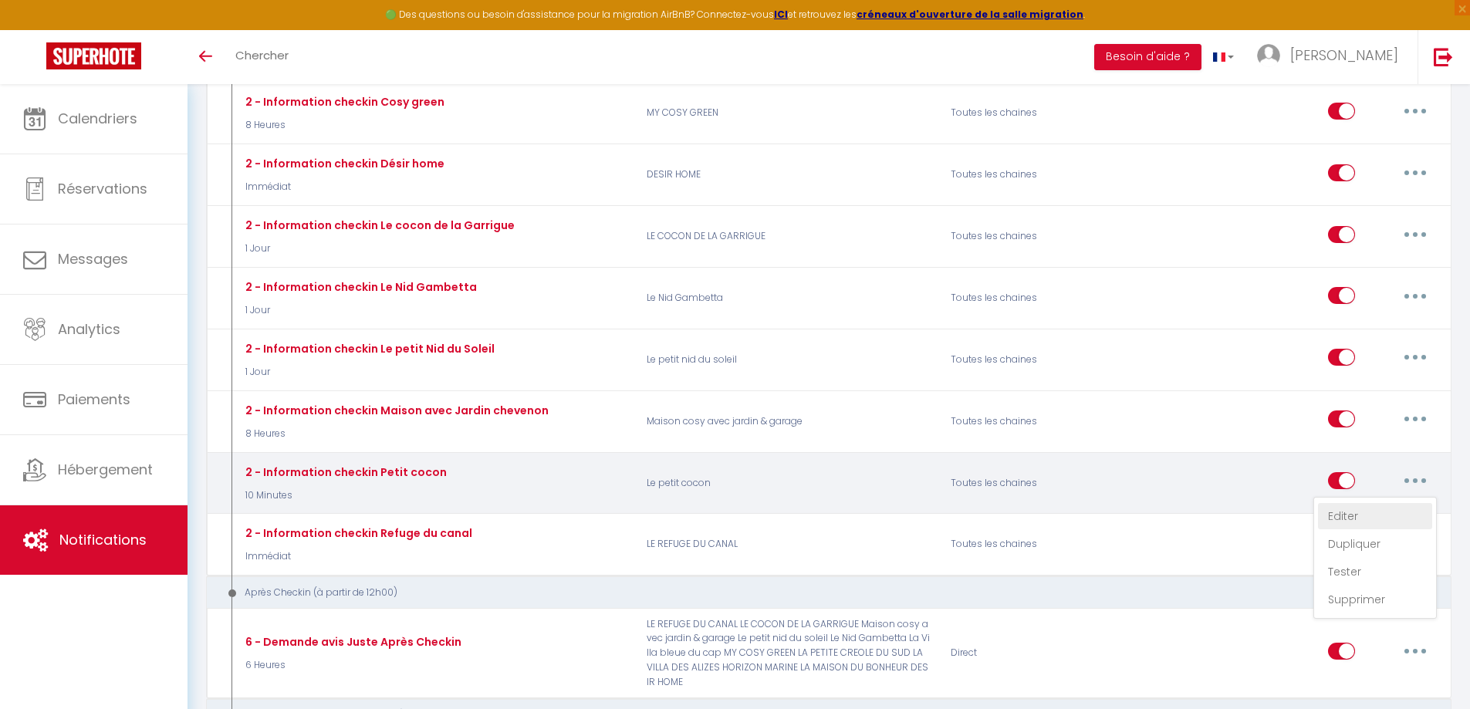
type input "Procédure pour le checkin - [RENTAL:NAME]"
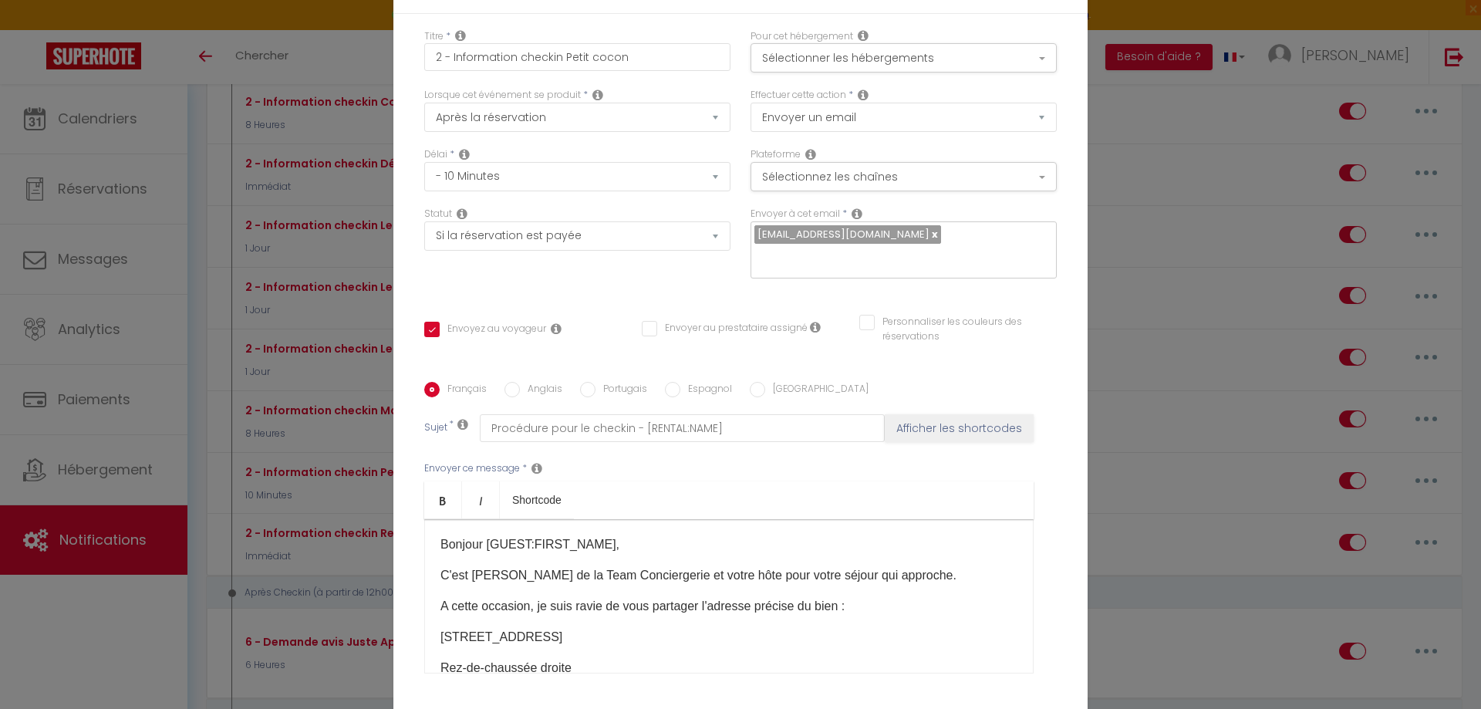
scroll to position [0, 0]
click at [1028, 61] on button "Sélectionner les hébergements" at bounding box center [904, 60] width 306 height 29
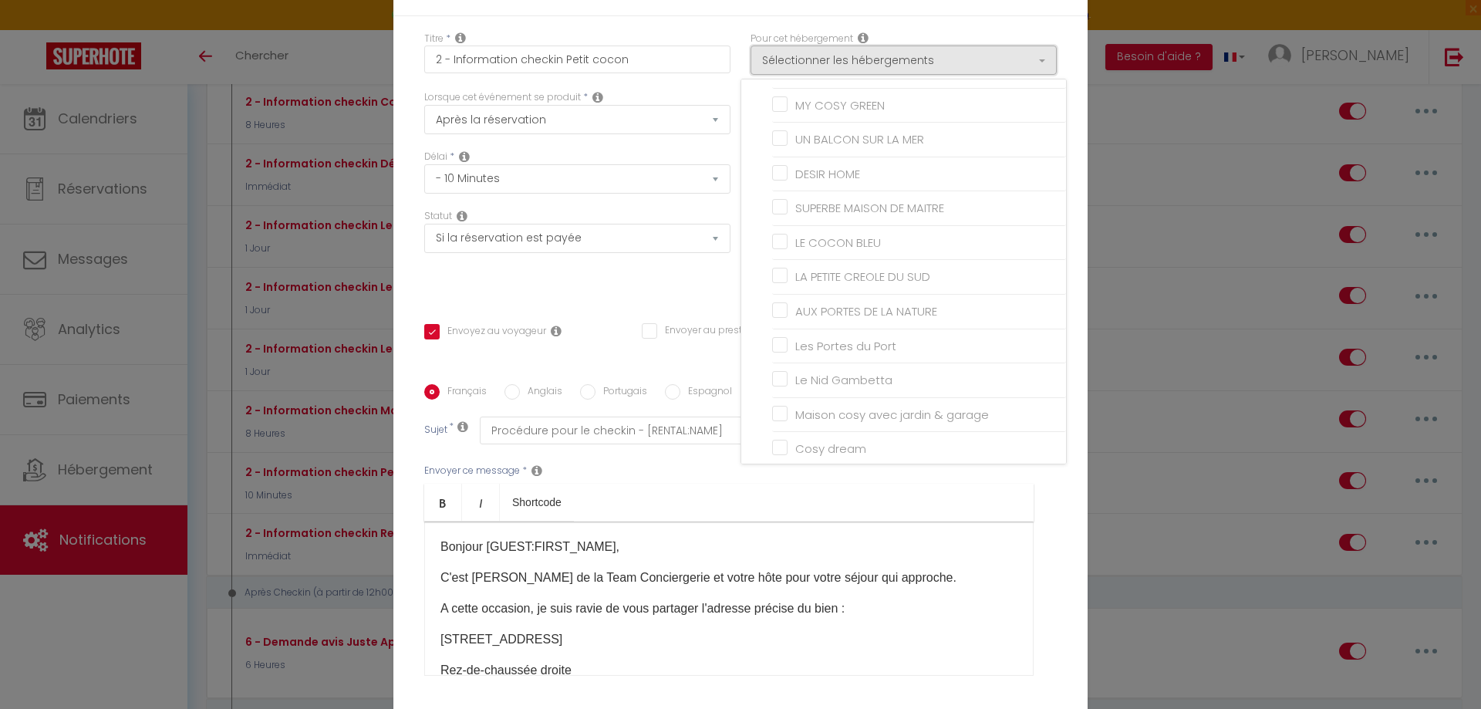
scroll to position [386, 0]
click at [829, 481] on div "Envoyer ce message * Bold Italic Shortcode Rich text editor Bonjour [GUEST:FIRS…" at bounding box center [740, 569] width 633 height 251
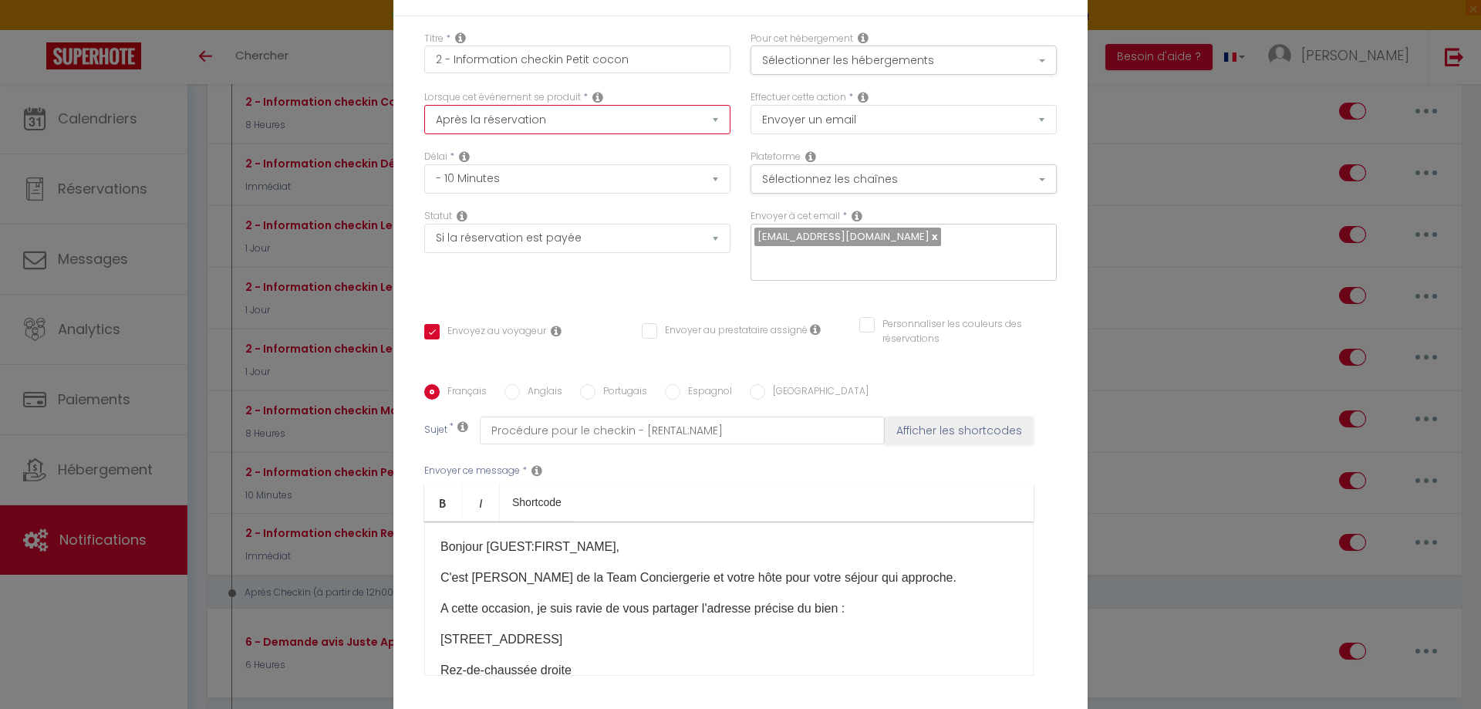
click at [710, 116] on select "Après la réservation Avant Checkin (à partir de 12h00) Après Checkin (à partir …" at bounding box center [577, 119] width 306 height 29
select select "3"
click at [424, 105] on select "Après la réservation Avant Checkin (à partir de 12h00) Après Checkin (à partir …" at bounding box center [577, 119] width 306 height 29
checkbox input "true"
checkbox input "false"
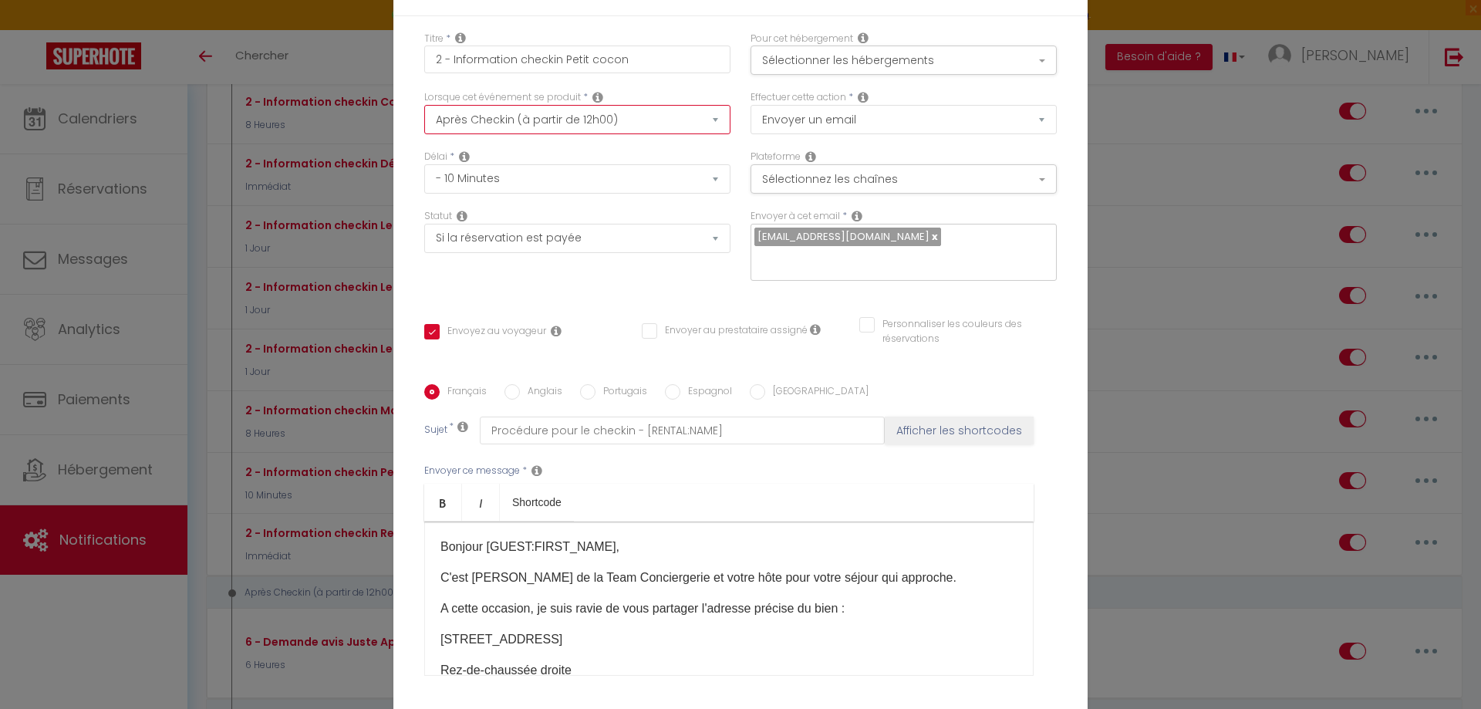
checkbox input "false"
click at [688, 176] on select "Immédiat + 10 Minutes + 1 Heure + 2 Heures + 3 Heures + 4 Heures + 5 Heures + 6…" at bounding box center [577, 178] width 306 height 29
select select "2 Heures"
click at [424, 164] on select "Immédiat + 10 Minutes + 1 Heure + 2 Heures + 3 Heures + 4 Heures + 5 Heures + 6…" at bounding box center [577, 178] width 306 height 29
checkbox input "true"
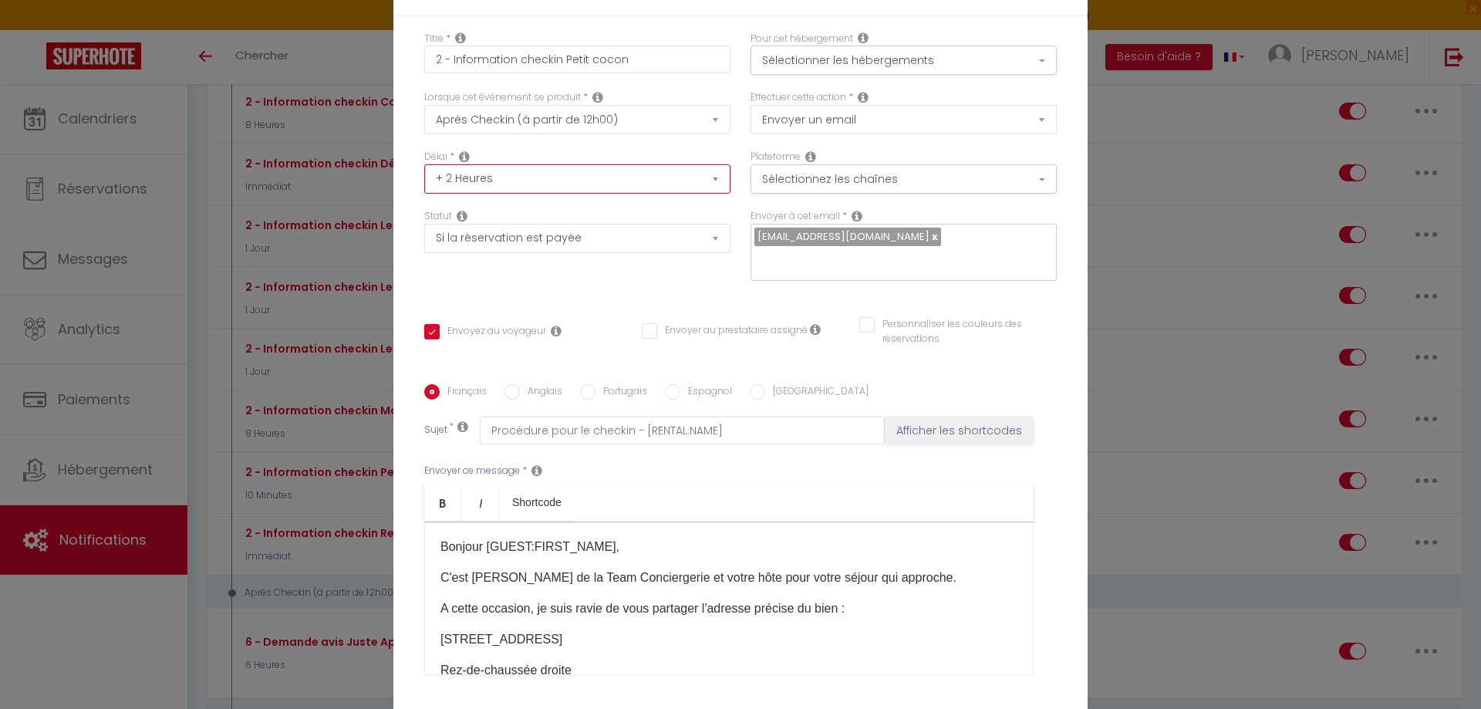
checkbox input "false"
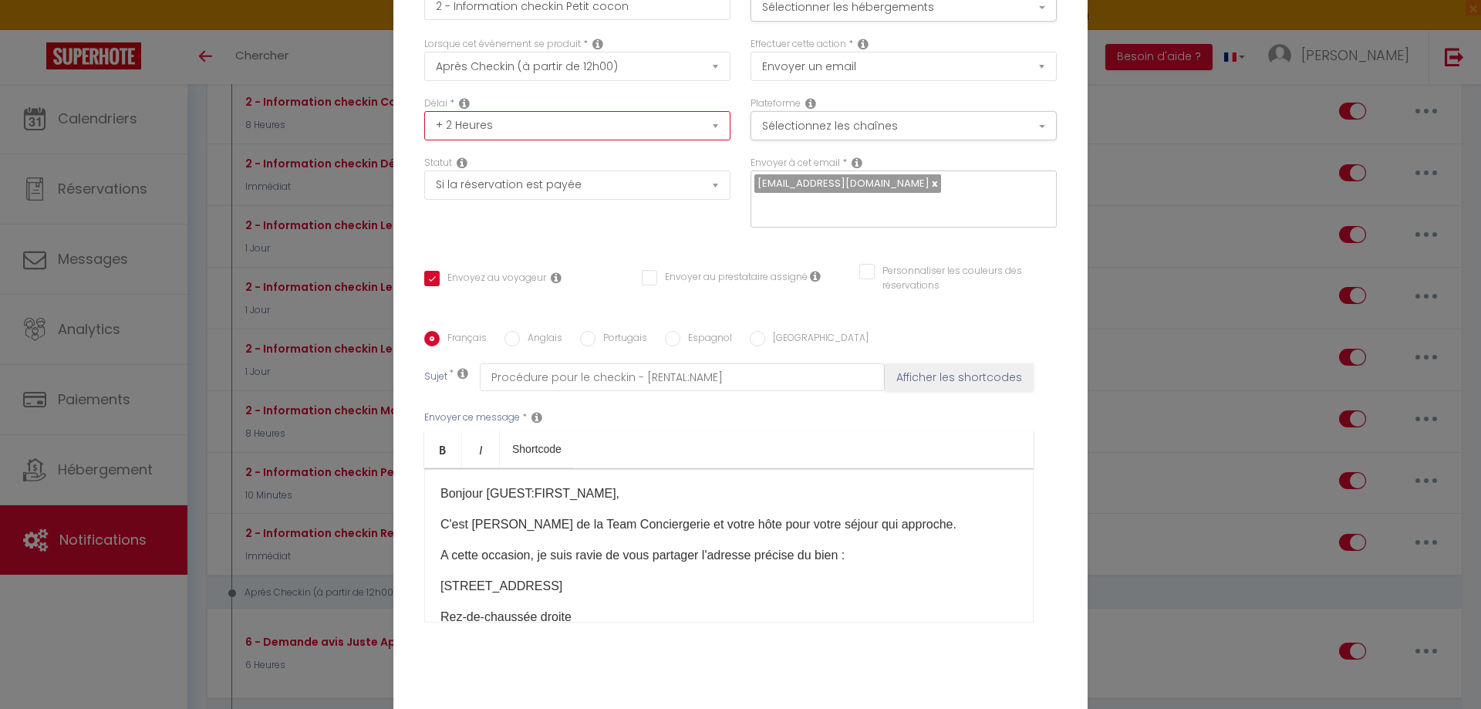
scroll to position [0, 0]
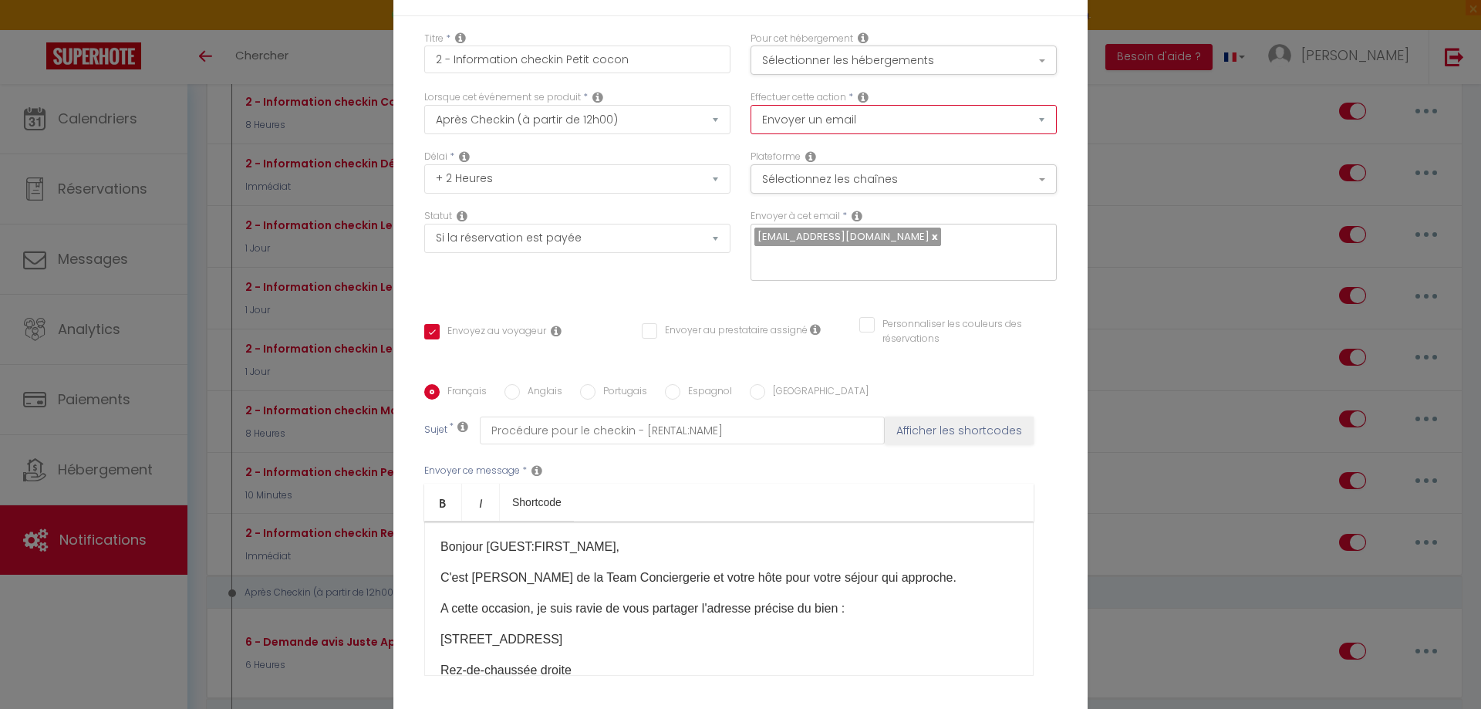
click at [1035, 117] on select "Envoyer un email Envoyer un SMS Envoyer une notification push" at bounding box center [904, 119] width 306 height 29
click at [704, 238] on select "Aucun Si la réservation est payée Si réservation non payée Si la caution a été …" at bounding box center [577, 238] width 306 height 29
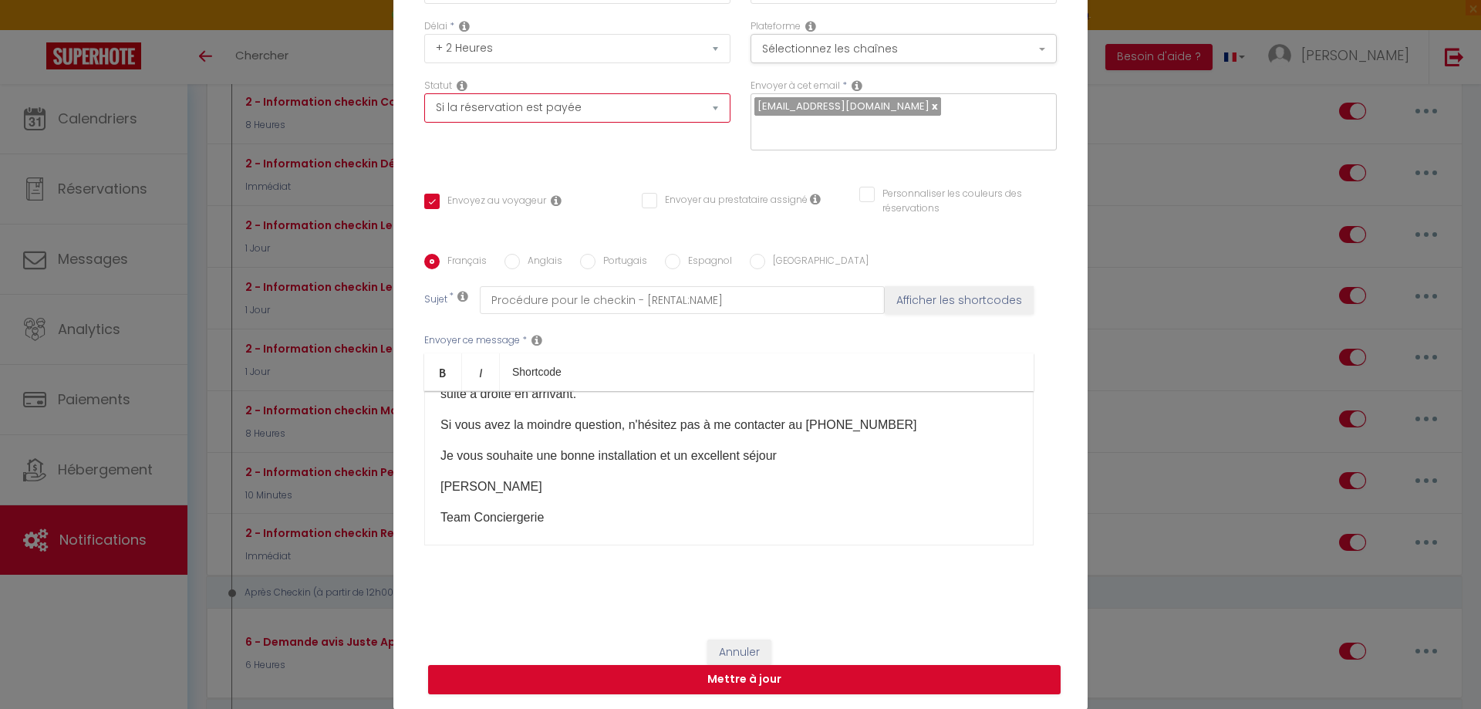
scroll to position [258, 0]
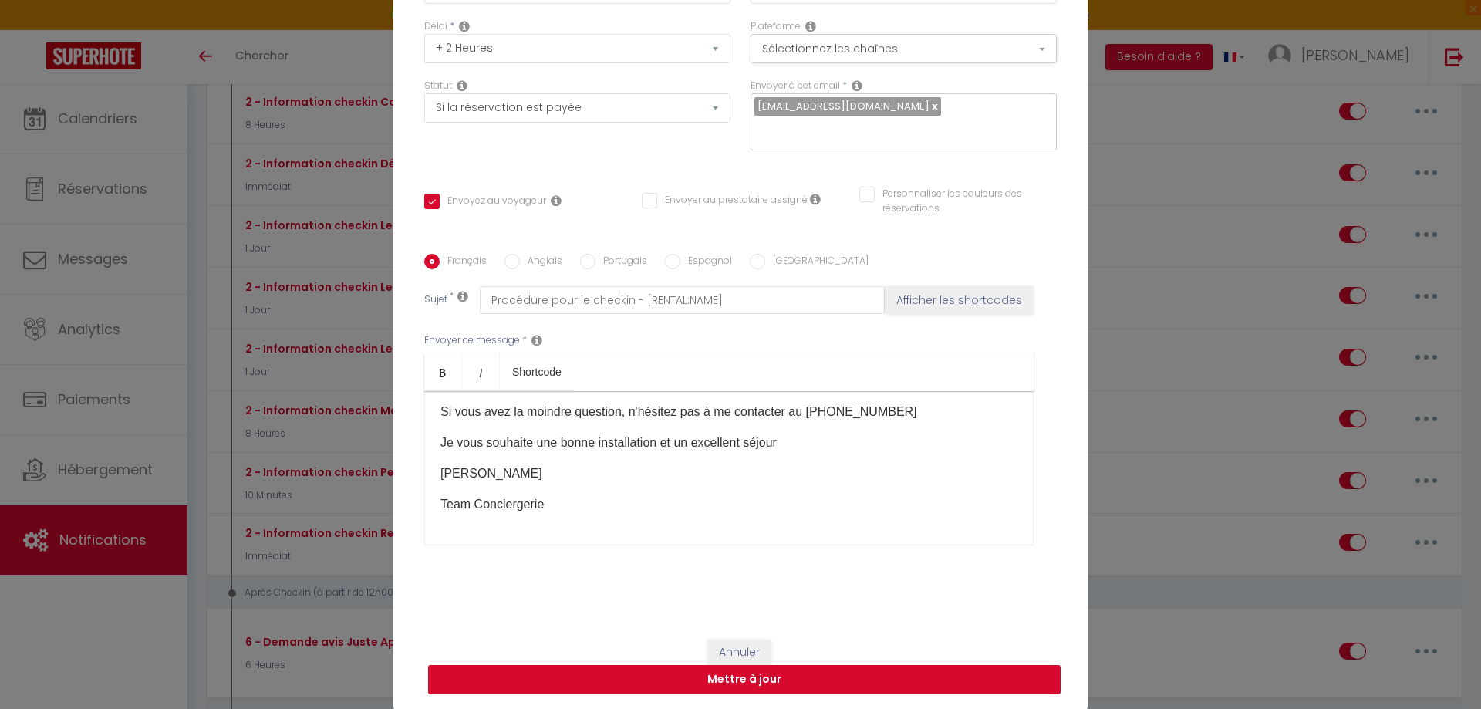
click at [768, 684] on button "Mettre à jour" at bounding box center [744, 679] width 633 height 29
checkbox input "true"
checkbox input "false"
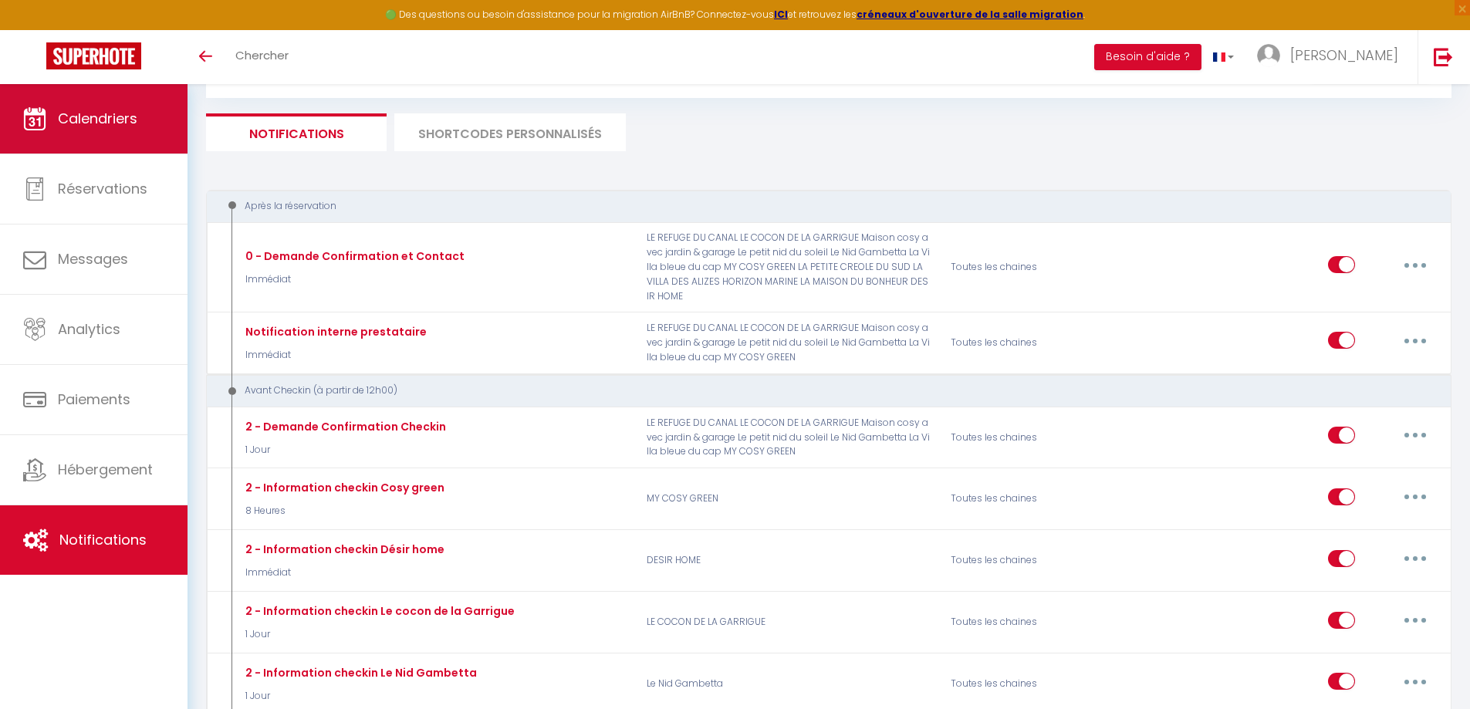
scroll to position [0, 0]
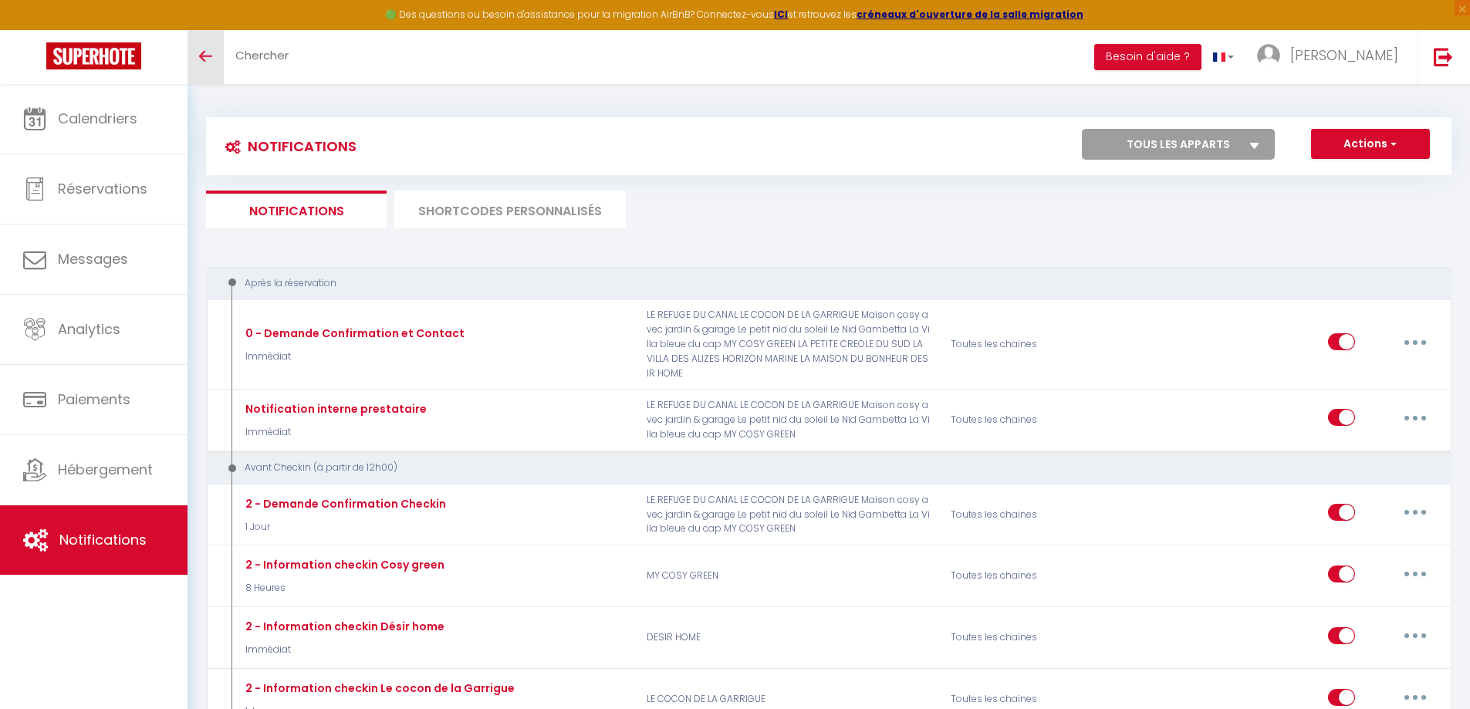
click at [208, 55] on icon "Toggle menubar" at bounding box center [205, 56] width 13 height 9
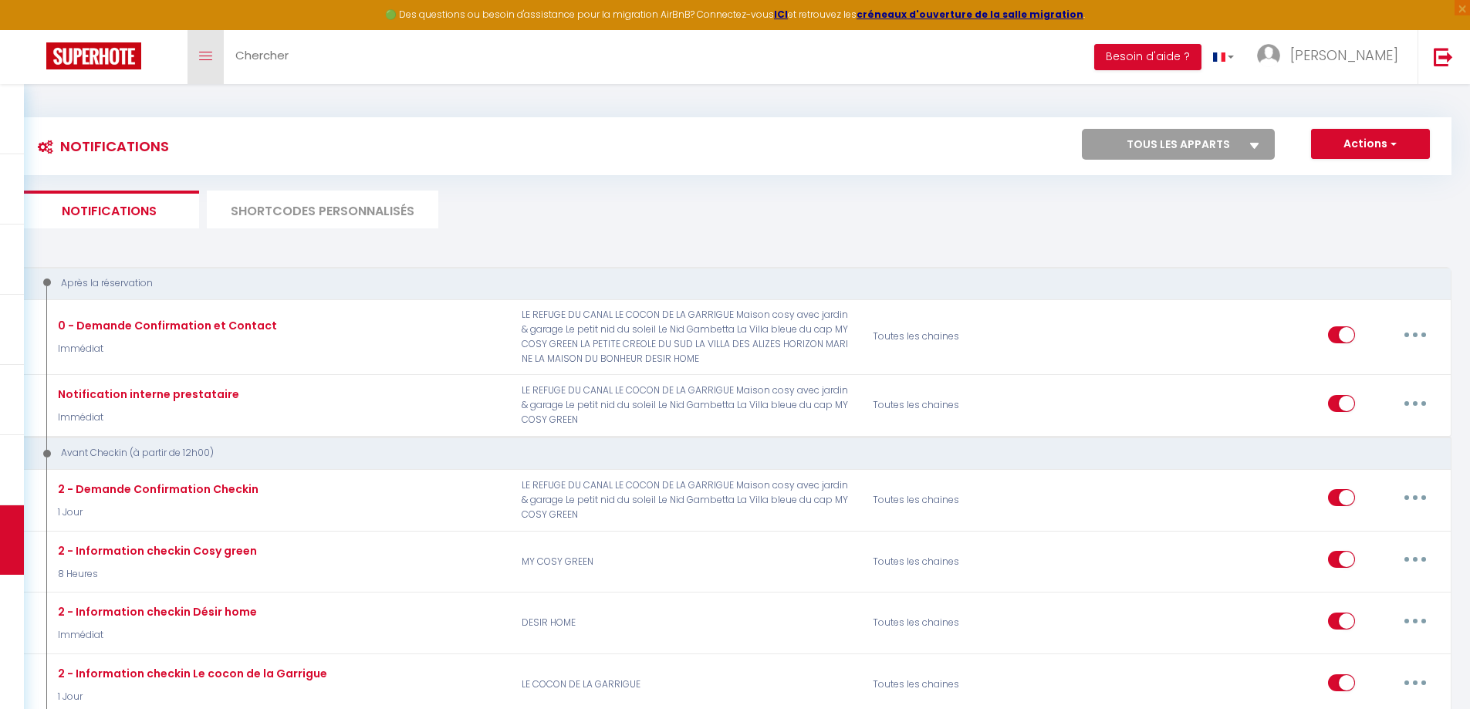
click at [207, 54] on icon "Toggle menubar" at bounding box center [205, 56] width 13 height 9
